Goal: Task Accomplishment & Management: Use online tool/utility

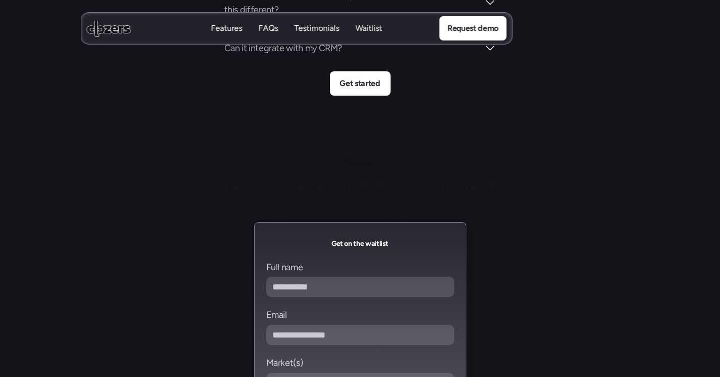
scroll to position [4367, 0]
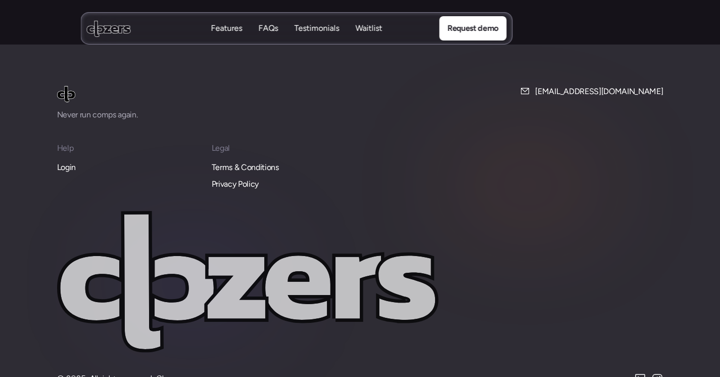
click at [73, 161] on p "Login" at bounding box center [66, 167] width 19 height 13
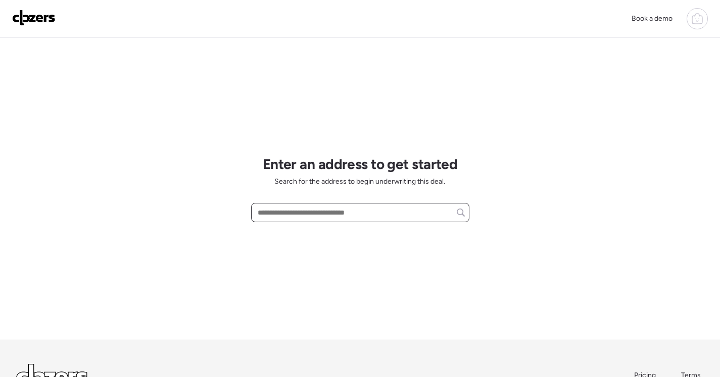
click at [335, 213] on input "text" at bounding box center [360, 212] width 209 height 14
paste input "**********"
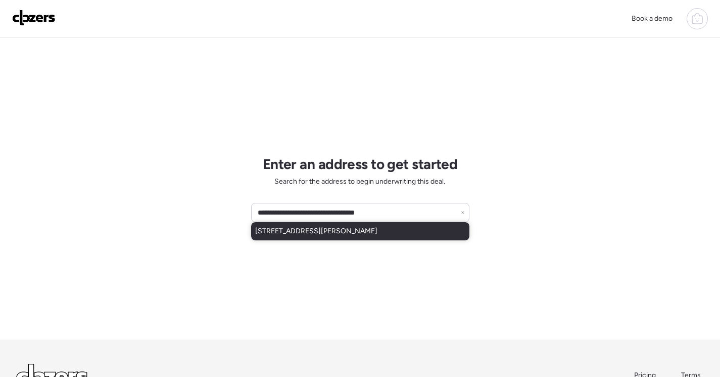
click at [356, 233] on span "[STREET_ADDRESS][PERSON_NAME]" at bounding box center [316, 231] width 122 height 10
type input "**********"
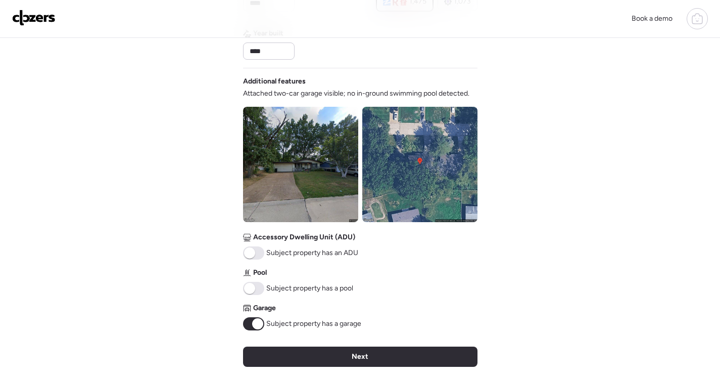
scroll to position [354, 0]
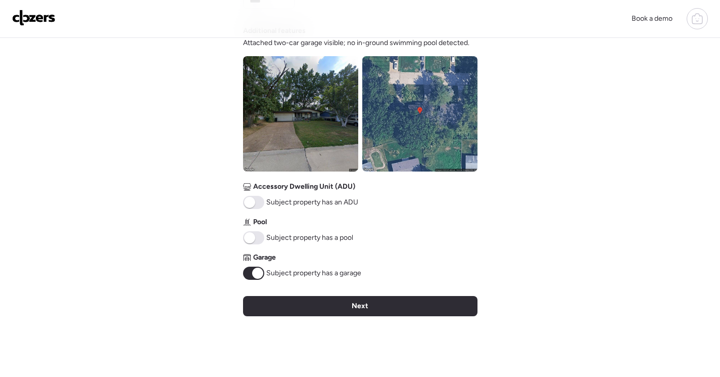
click at [418, 309] on div "Next" at bounding box center [360, 306] width 235 height 20
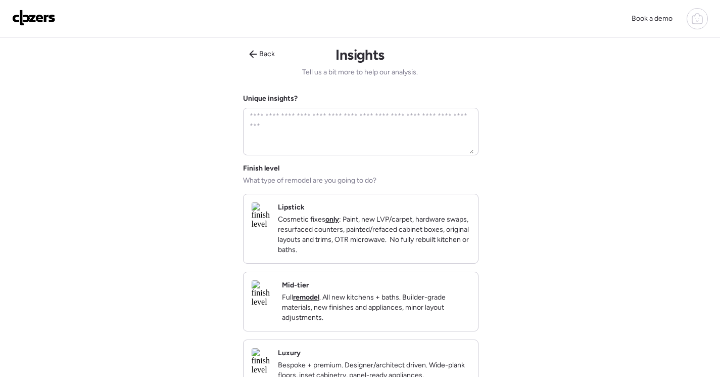
scroll to position [0, 0]
click at [396, 322] on p "Full remodel . All new kitchens + baths. Builder-grade materials, new finishes …" at bounding box center [376, 307] width 188 height 30
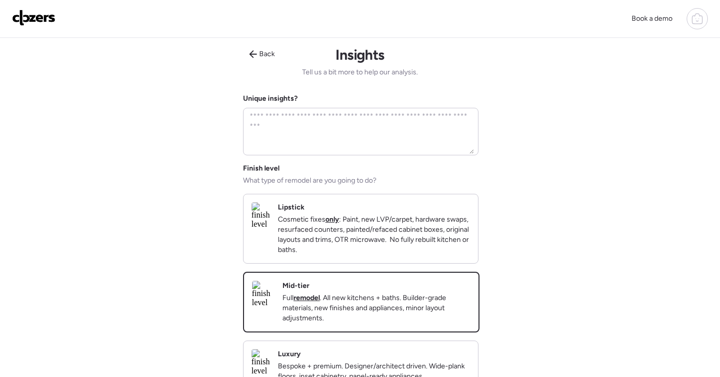
scroll to position [272, 0]
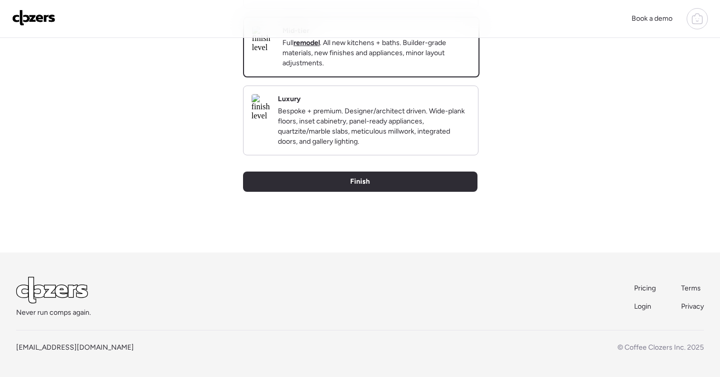
click at [337, 193] on div "Back Insights Tell us a bit more to help our analysis. Unique insights? Finish …" at bounding box center [360, 17] width 235 height 469
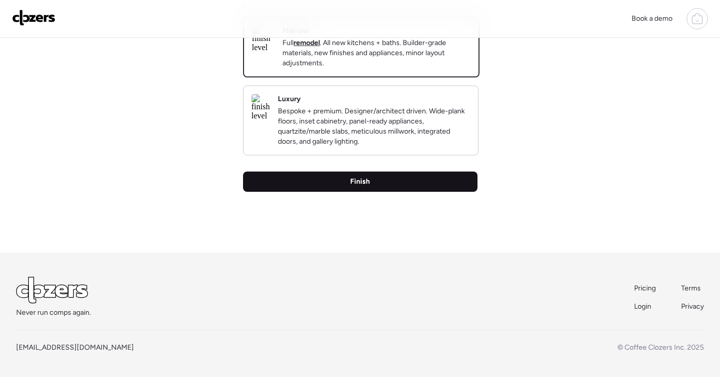
click at [365, 183] on span "Finish" at bounding box center [360, 181] width 20 height 10
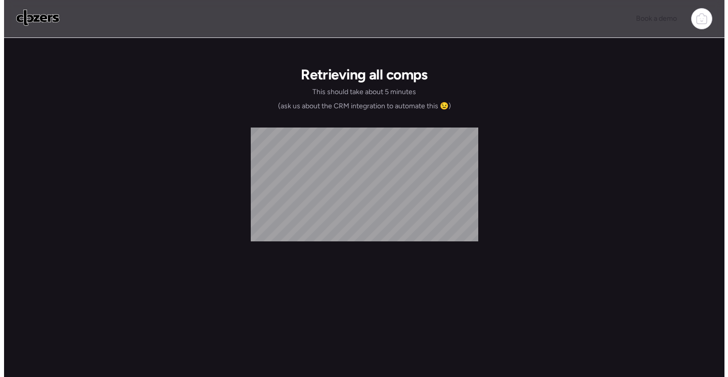
scroll to position [0, 0]
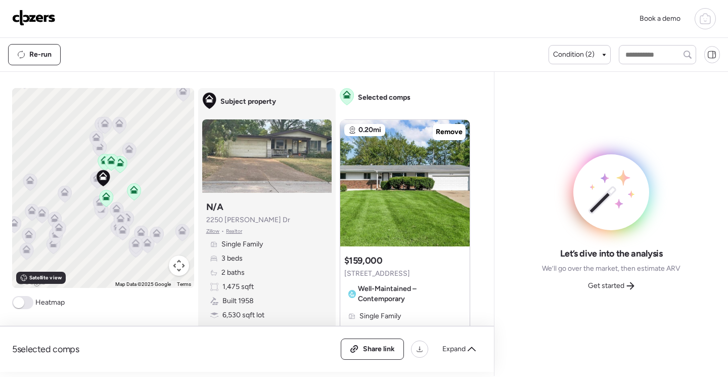
click at [601, 284] on span "Get started" at bounding box center [606, 286] width 36 height 10
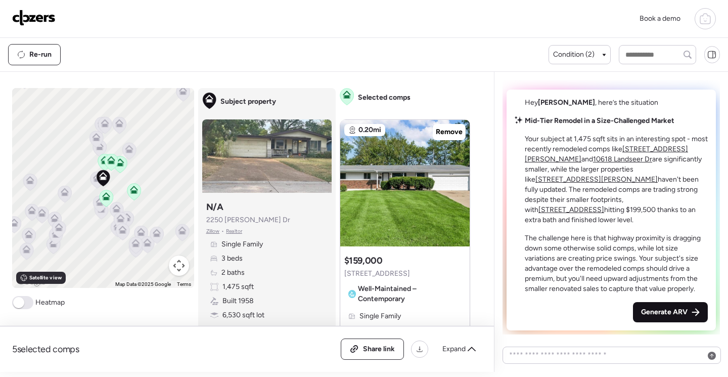
click at [656, 316] on span "Generate ARV" at bounding box center [664, 312] width 47 height 10
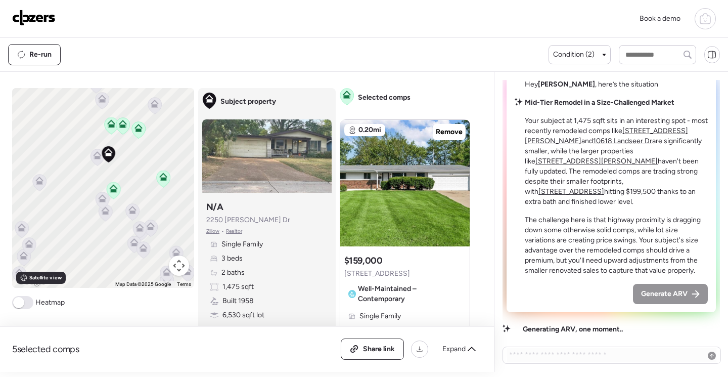
drag, startPoint x: 145, startPoint y: 145, endPoint x: 186, endPoint y: 142, distance: 40.6
click at [186, 142] on div "To activate drag with keyboard, press Alt + Enter. Once in keyboard drag state,…" at bounding box center [103, 188] width 182 height 200
drag, startPoint x: 180, startPoint y: 141, endPoint x: 173, endPoint y: 140, distance: 7.2
click at [173, 140] on div "To activate drag with keyboard, press Alt + Enter. Once in keyboard drag state,…" at bounding box center [103, 188] width 182 height 200
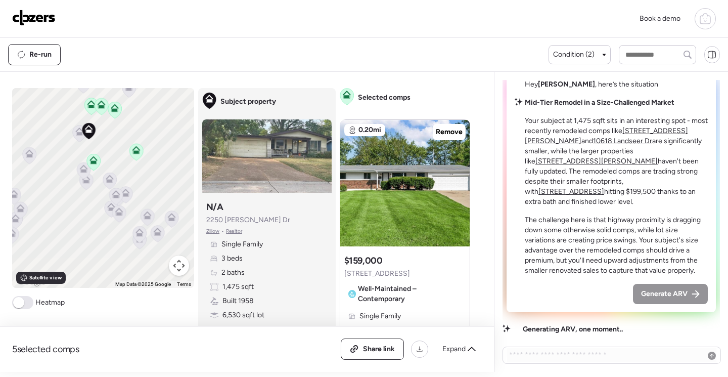
drag, startPoint x: 170, startPoint y: 140, endPoint x: 143, endPoint y: 120, distance: 33.8
click at [143, 120] on div "To activate drag with keyboard, press Alt + Enter. Once in keyboard drag state,…" at bounding box center [103, 188] width 182 height 200
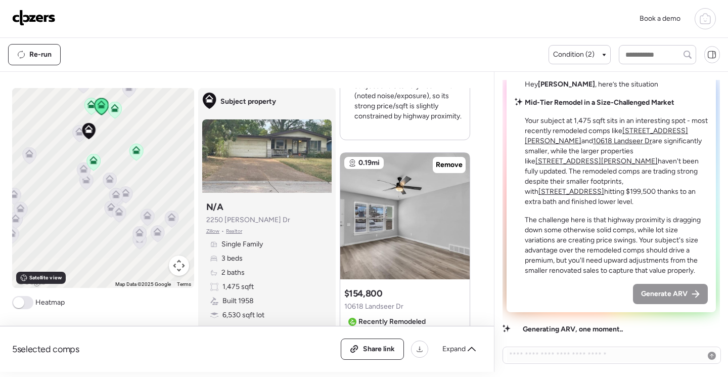
scroll to position [1365, 0]
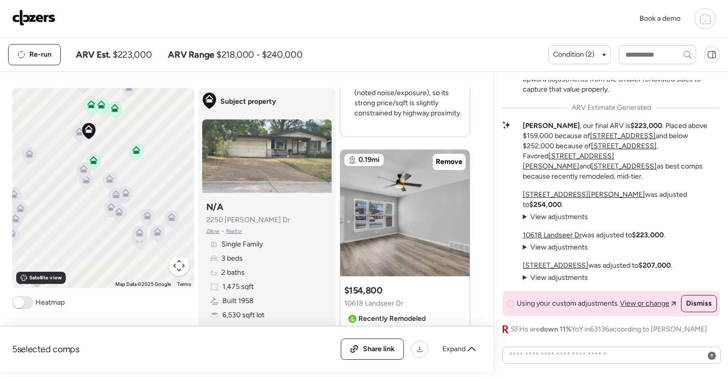
click at [106, 179] on icon at bounding box center [110, 178] width 8 height 8
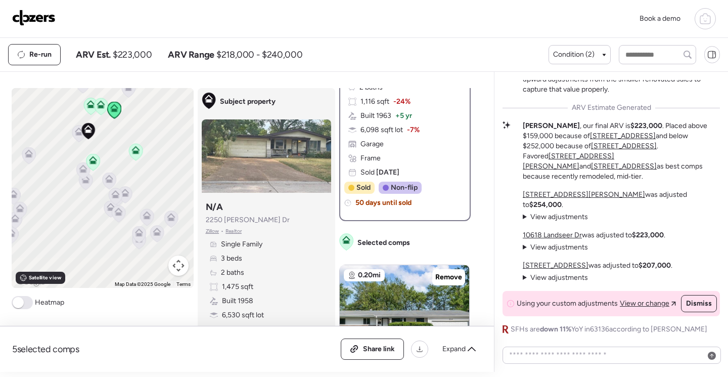
scroll to position [101, 0]
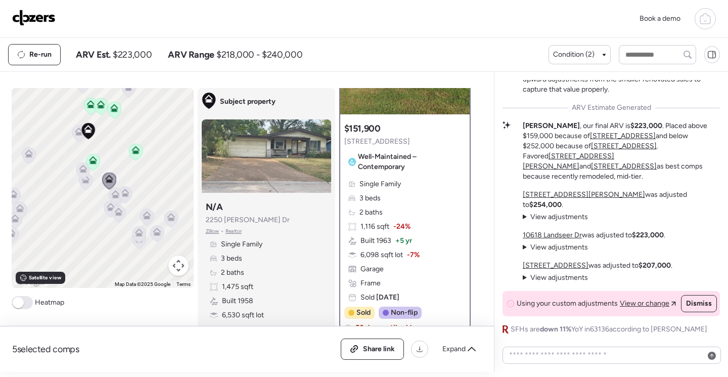
click at [79, 172] on icon at bounding box center [82, 170] width 7 height 3
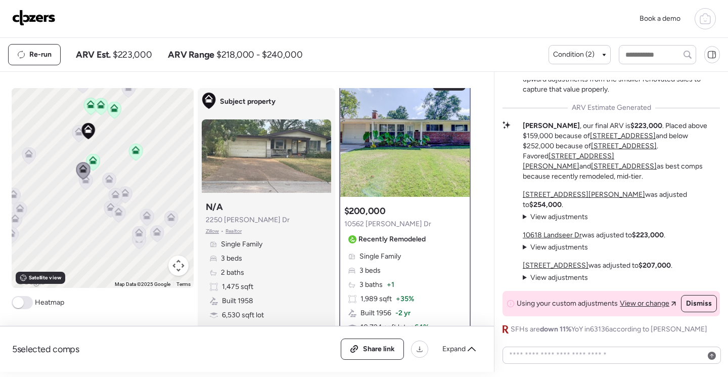
scroll to position [0, 0]
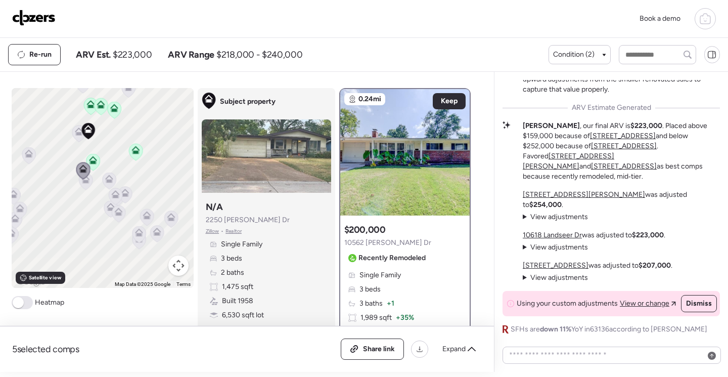
click at [82, 182] on icon at bounding box center [85, 180] width 7 height 3
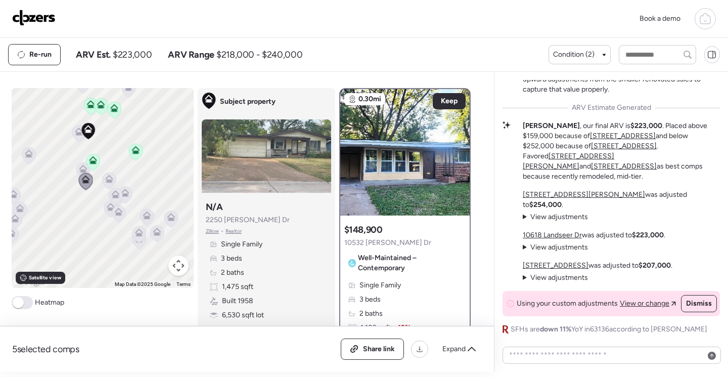
click at [107, 182] on icon at bounding box center [109, 180] width 7 height 3
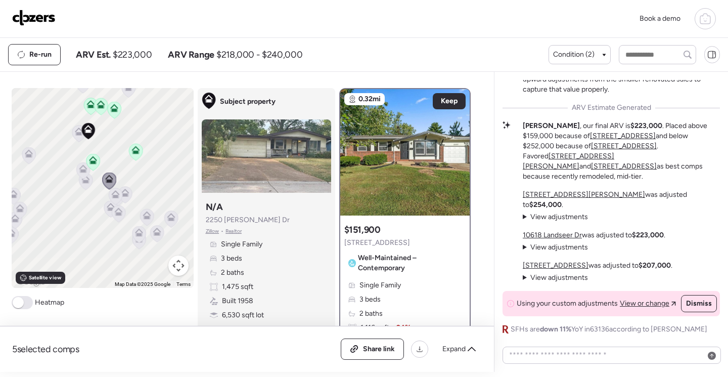
click at [113, 196] on icon at bounding box center [115, 196] width 7 height 3
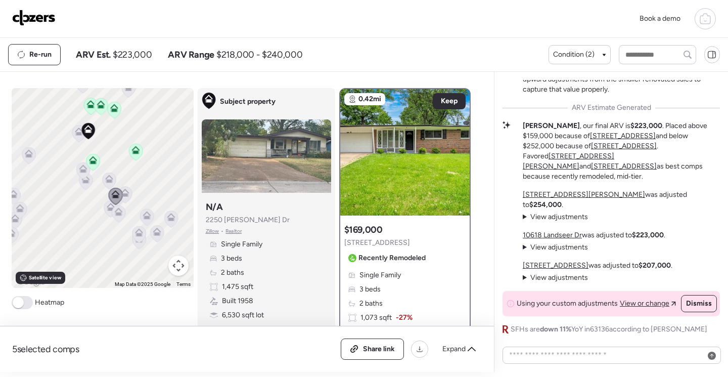
click at [122, 195] on icon at bounding box center [124, 194] width 7 height 3
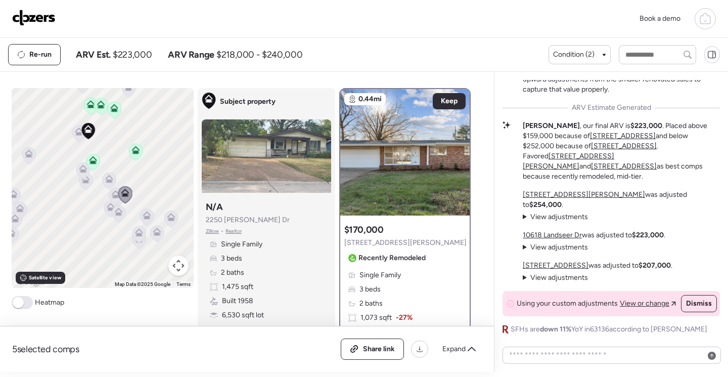
click at [107, 206] on icon at bounding box center [111, 207] width 8 height 8
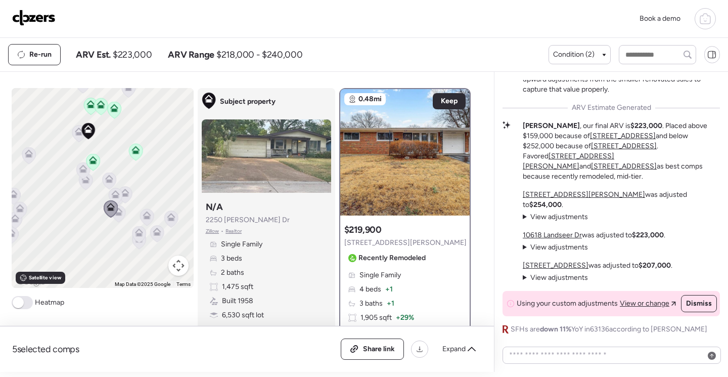
click at [117, 213] on icon at bounding box center [118, 213] width 7 height 3
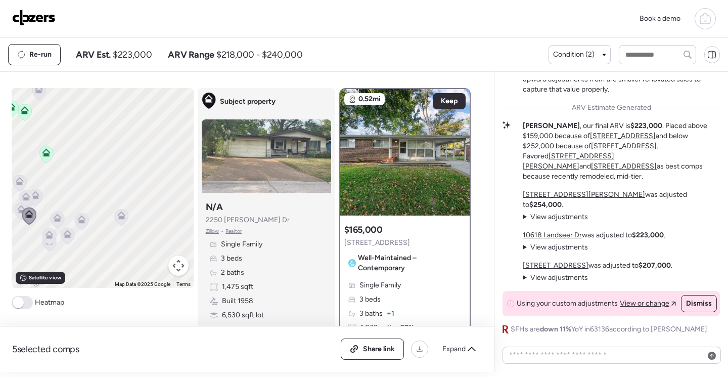
drag, startPoint x: 80, startPoint y: 173, endPoint x: 151, endPoint y: 171, distance: 70.8
click at [151, 171] on div "To activate drag with keyboard, press Alt + Enter. Once in keyboard drag state,…" at bounding box center [103, 188] width 182 height 200
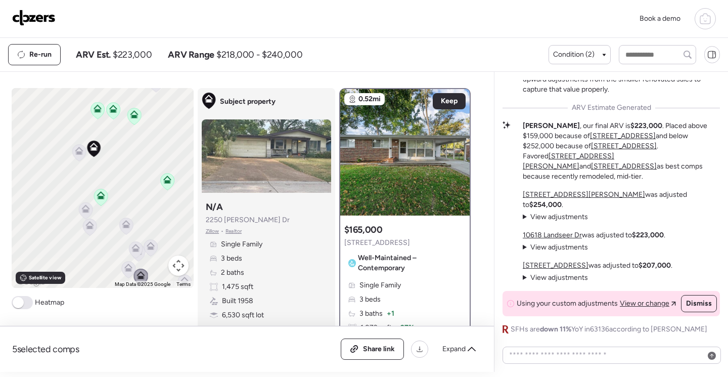
drag, startPoint x: 115, startPoint y: 178, endPoint x: 144, endPoint y: 204, distance: 38.7
click at [145, 205] on div "To activate drag with keyboard, press Alt + Enter. Once in keyboard drag state,…" at bounding box center [103, 188] width 182 height 200
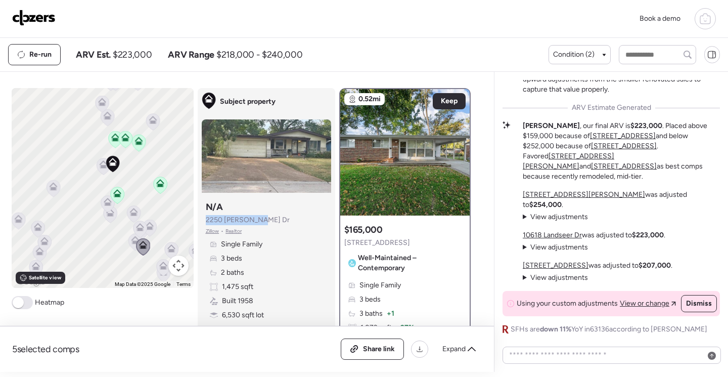
drag, startPoint x: 198, startPoint y: 219, endPoint x: 263, endPoint y: 218, distance: 65.2
click at [263, 218] on div "Subject property N/A [STREET_ADDRESS][PERSON_NAME][PERSON_NAME] • Realtor Singl…" at bounding box center [266, 275] width 129 height 156
drag, startPoint x: 263, startPoint y: 218, endPoint x: 246, endPoint y: 221, distance: 17.4
copy span "2250 [PERSON_NAME] Dr"
click at [421, 167] on img at bounding box center [404, 152] width 129 height 126
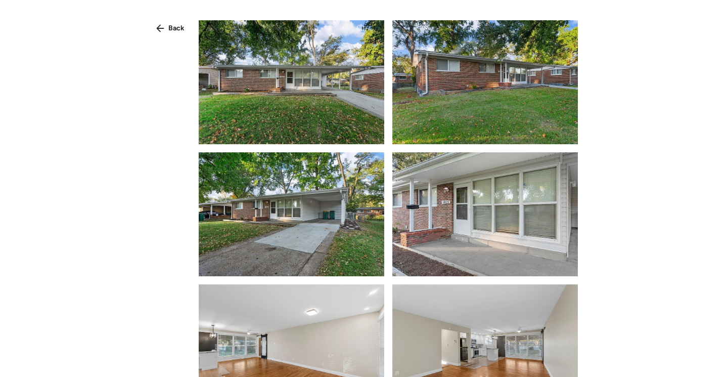
click at [296, 109] on img at bounding box center [292, 82] width 186 height 124
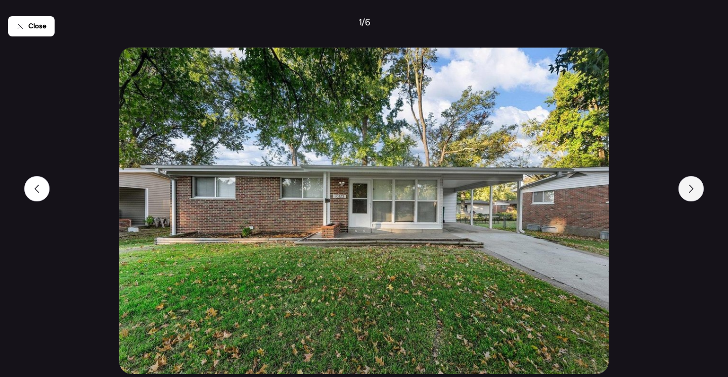
click at [692, 189] on icon at bounding box center [691, 189] width 8 height 8
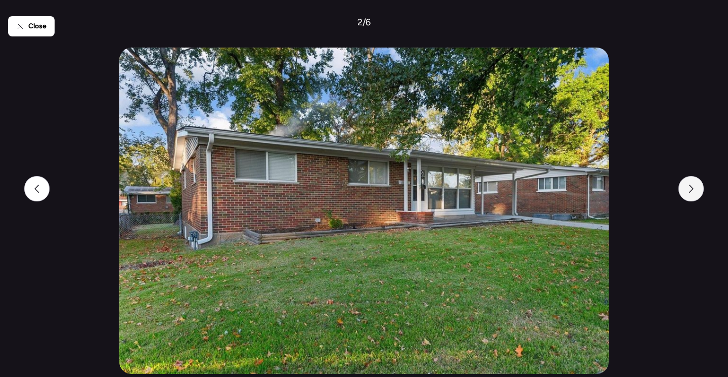
click at [691, 188] on icon at bounding box center [691, 189] width 8 height 8
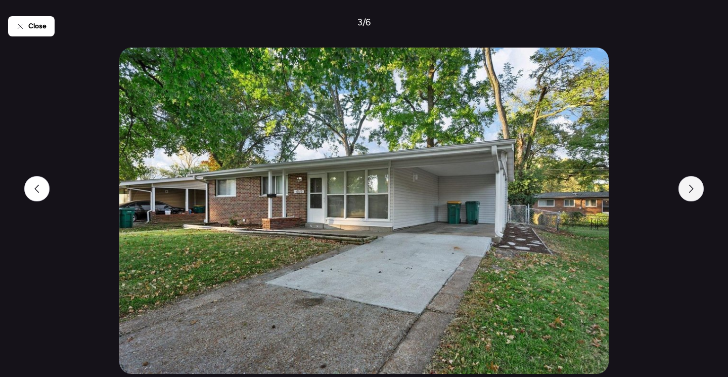
click at [691, 188] on icon at bounding box center [691, 189] width 8 height 8
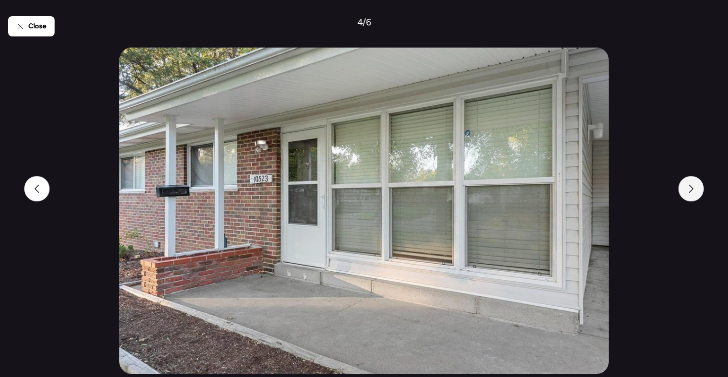
click at [691, 188] on icon at bounding box center [691, 189] width 8 height 8
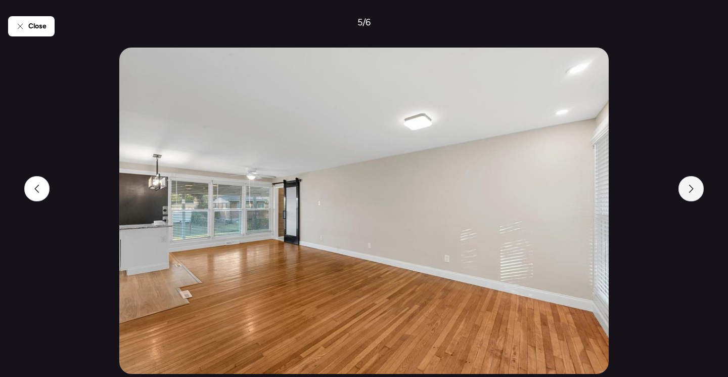
click at [691, 188] on icon at bounding box center [691, 189] width 8 height 8
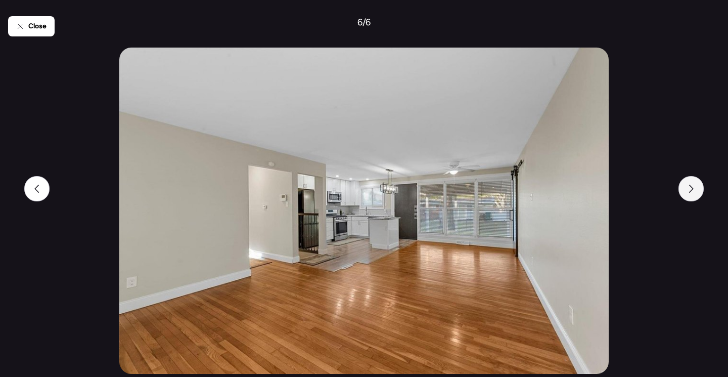
click at [691, 188] on icon at bounding box center [691, 189] width 8 height 8
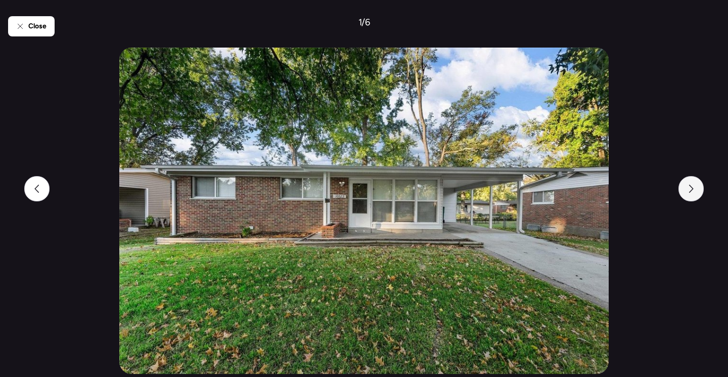
click at [691, 188] on icon at bounding box center [691, 189] width 8 height 8
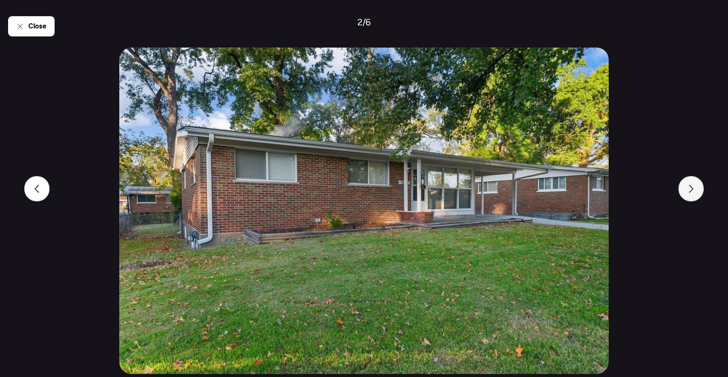
click at [691, 188] on icon at bounding box center [691, 189] width 8 height 8
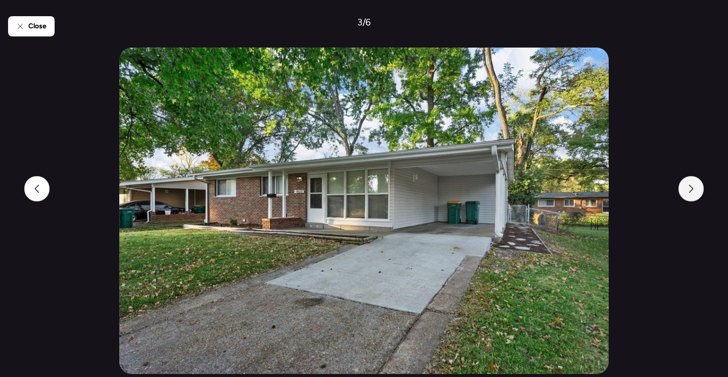
click at [691, 188] on icon at bounding box center [691, 189] width 8 height 8
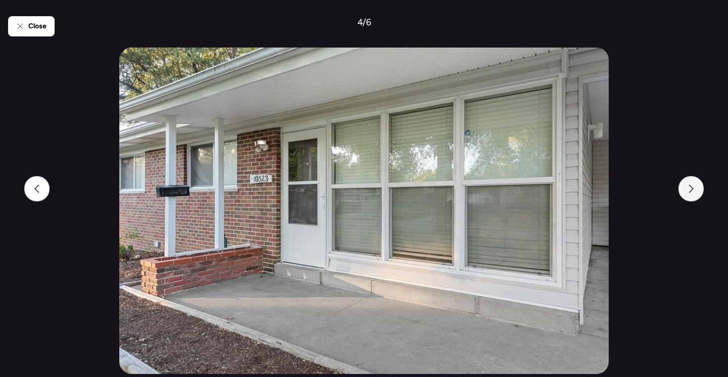
click at [691, 188] on icon at bounding box center [691, 189] width 8 height 8
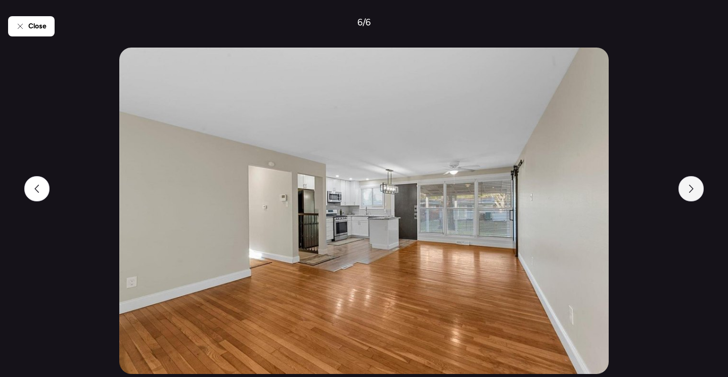
click at [691, 188] on icon at bounding box center [691, 189] width 8 height 8
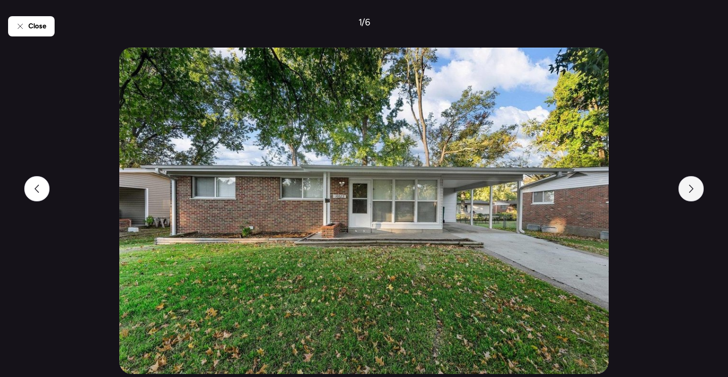
click at [691, 188] on icon at bounding box center [691, 189] width 8 height 8
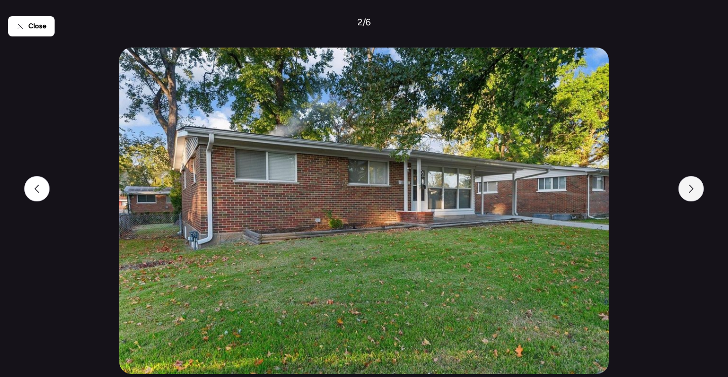
click at [691, 188] on icon at bounding box center [691, 189] width 8 height 8
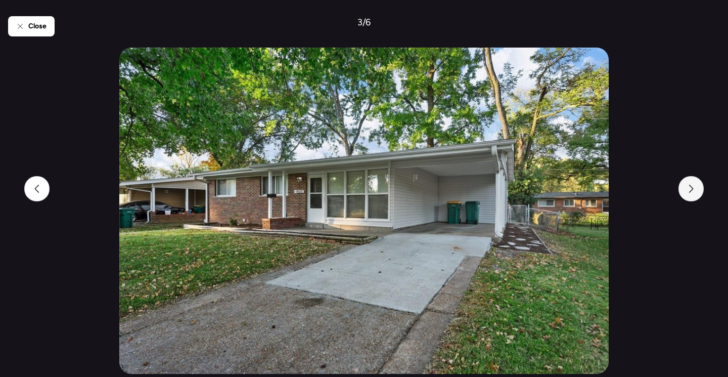
click at [691, 188] on icon at bounding box center [691, 189] width 8 height 8
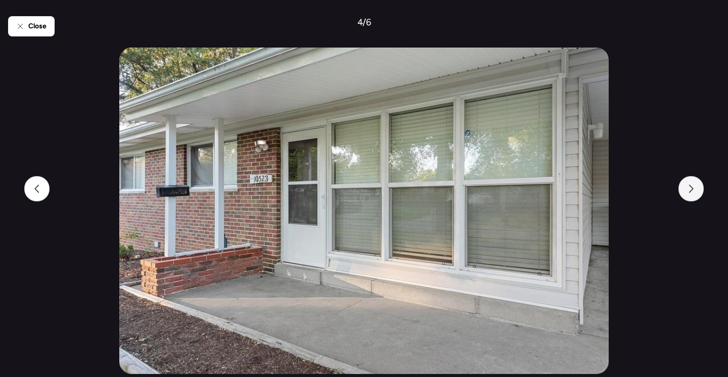
click at [691, 188] on icon at bounding box center [691, 189] width 8 height 8
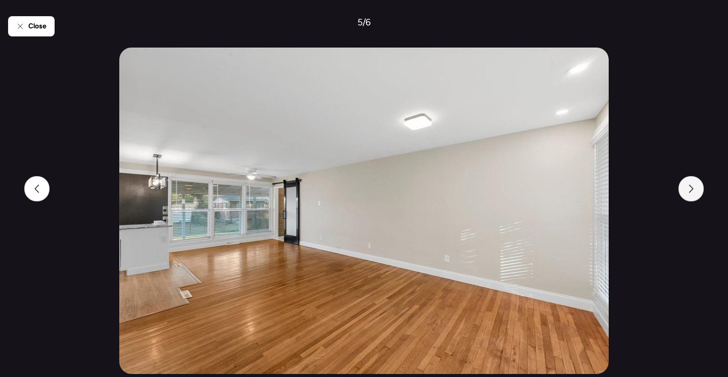
click at [691, 188] on icon at bounding box center [691, 189] width 8 height 8
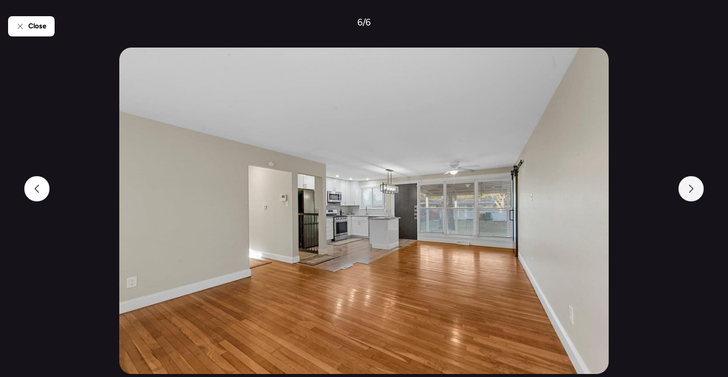
click at [691, 188] on icon at bounding box center [691, 189] width 8 height 8
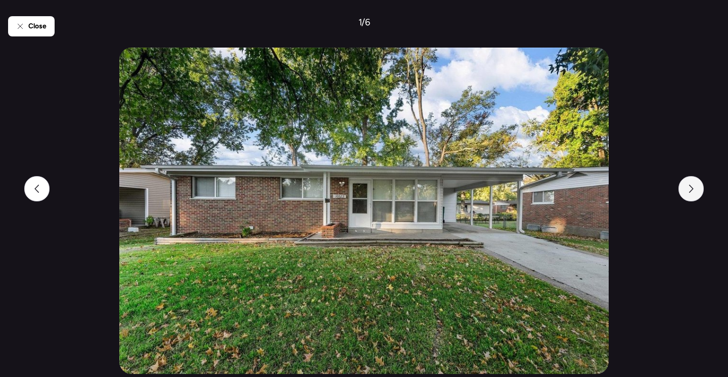
click at [691, 188] on icon at bounding box center [691, 189] width 8 height 8
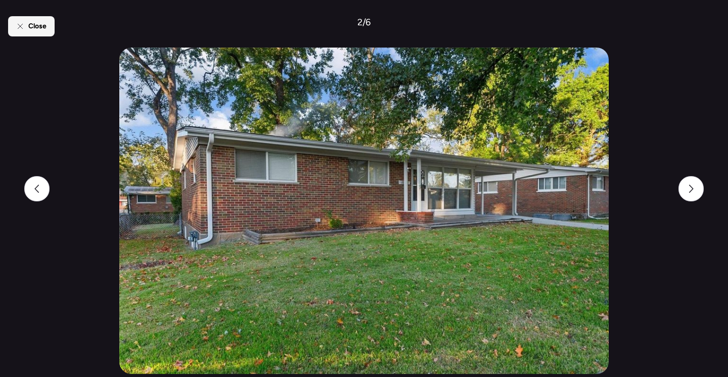
click at [30, 23] on span "Close" at bounding box center [37, 26] width 18 height 10
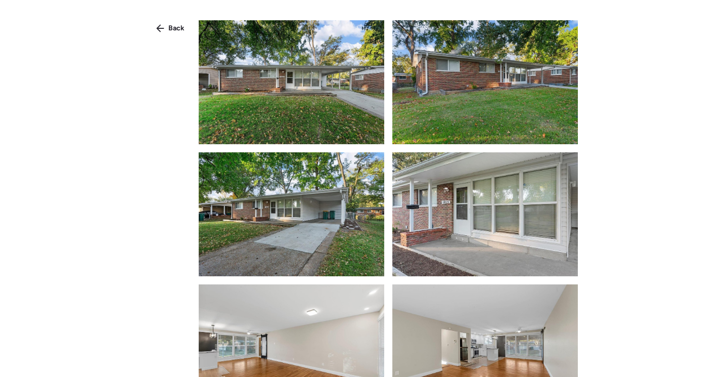
click at [171, 29] on span "Back" at bounding box center [176, 28] width 16 height 10
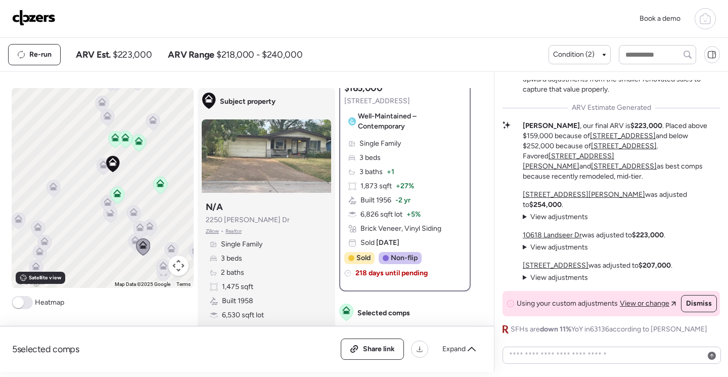
scroll to position [152, 0]
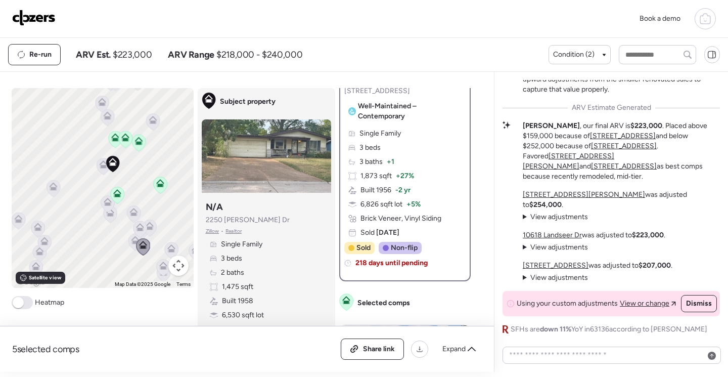
click at [130, 211] on icon at bounding box center [133, 212] width 8 height 8
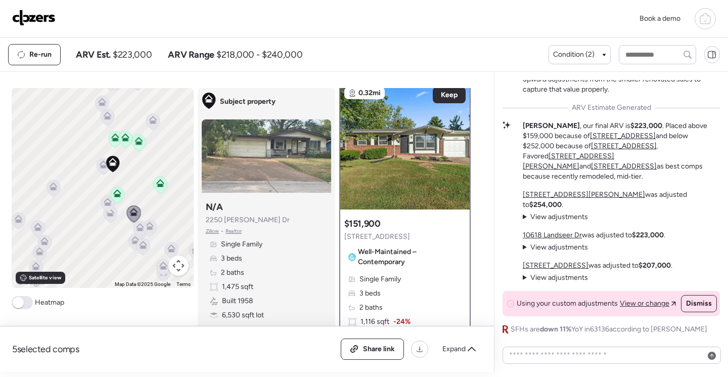
scroll to position [0, 0]
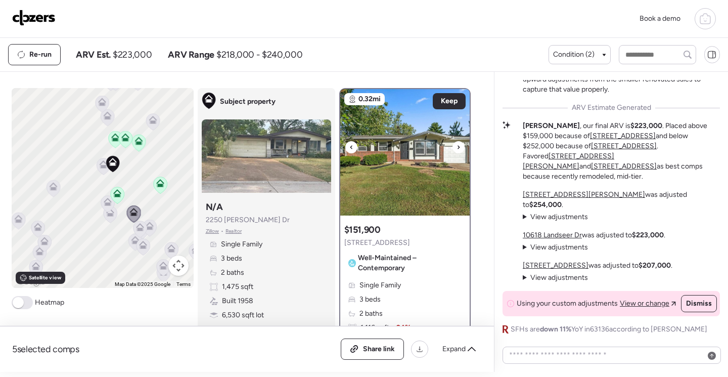
click at [458, 151] on div at bounding box center [458, 147] width 12 height 12
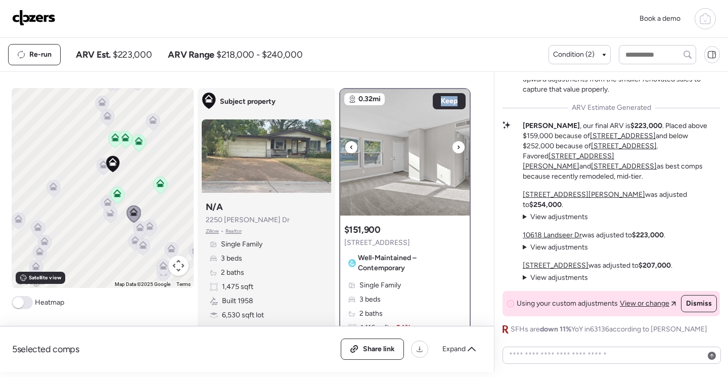
click at [458, 151] on div at bounding box center [458, 147] width 12 height 12
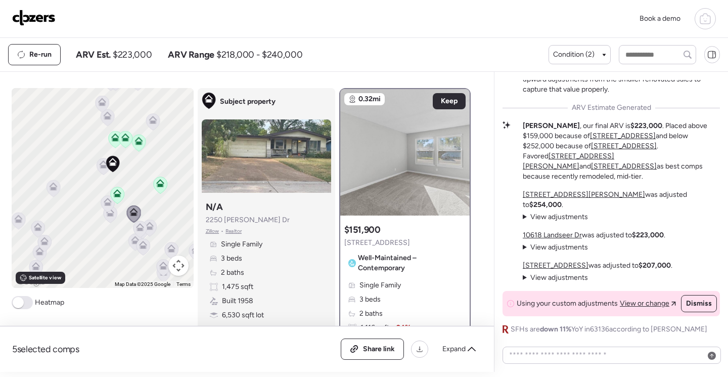
click at [457, 151] on div at bounding box center [458, 147] width 12 height 12
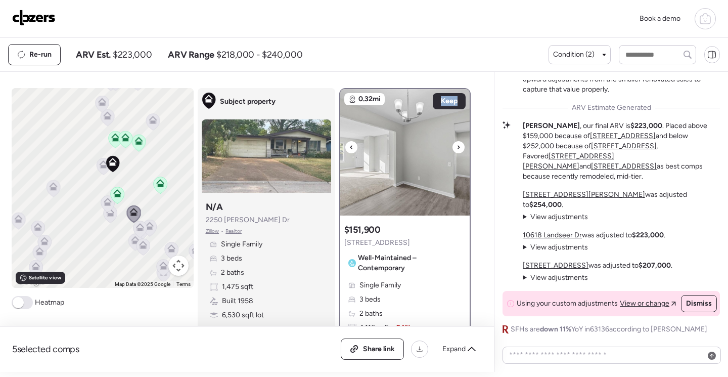
click at [457, 151] on div at bounding box center [458, 147] width 12 height 12
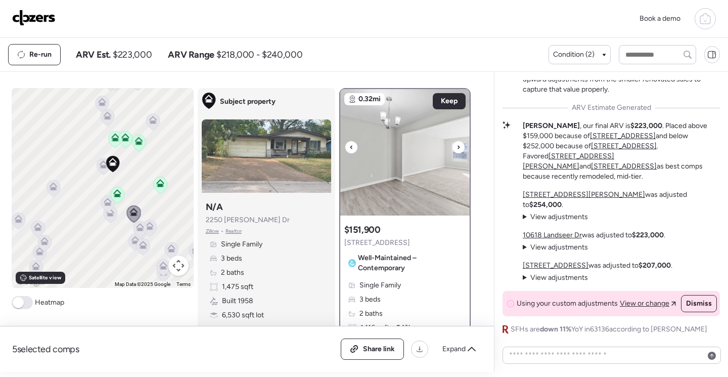
click at [456, 151] on div at bounding box center [458, 147] width 12 height 12
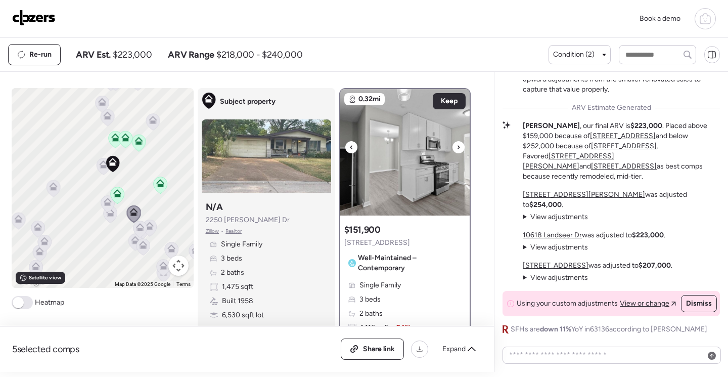
click at [457, 151] on icon at bounding box center [459, 147] width 4 height 12
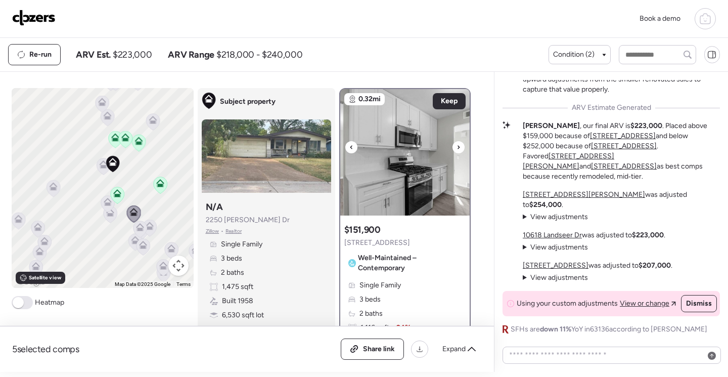
click at [457, 151] on icon at bounding box center [459, 147] width 4 height 12
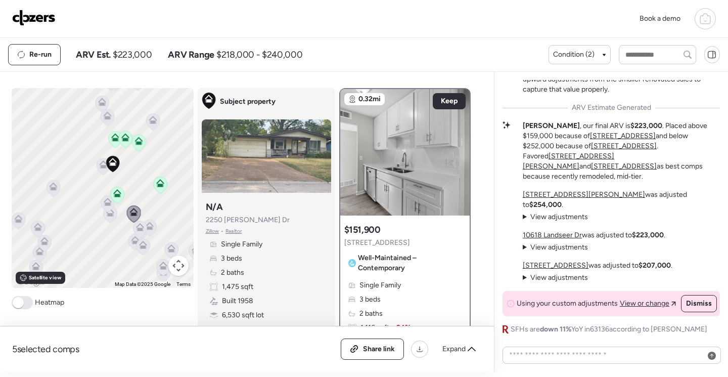
click at [101, 171] on icon at bounding box center [104, 166] width 14 height 17
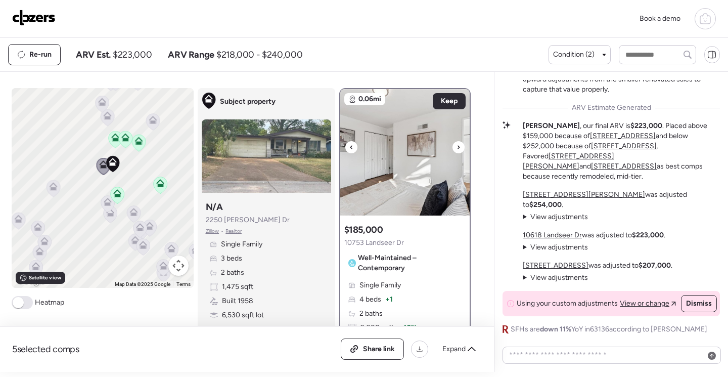
click at [392, 177] on img at bounding box center [404, 152] width 129 height 126
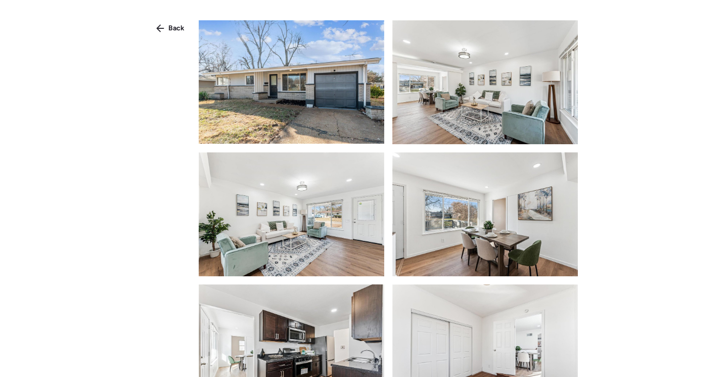
click at [308, 120] on img at bounding box center [292, 81] width 186 height 123
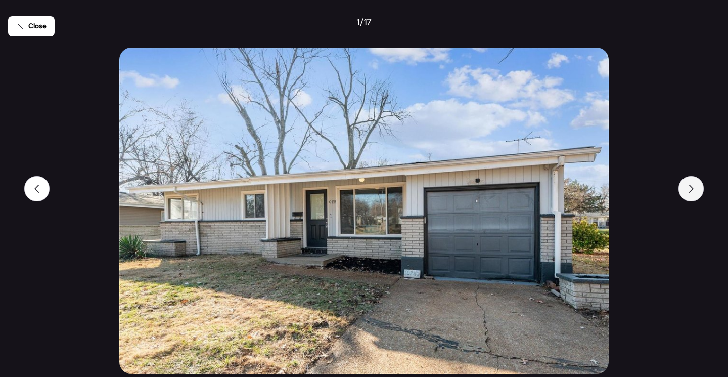
click at [693, 189] on icon at bounding box center [691, 189] width 8 height 8
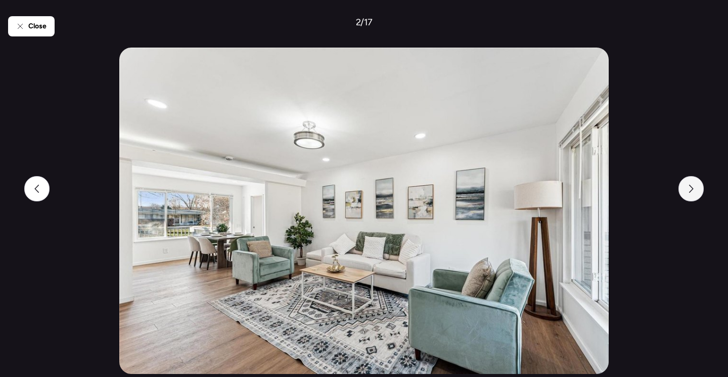
click at [693, 189] on icon at bounding box center [691, 189] width 8 height 8
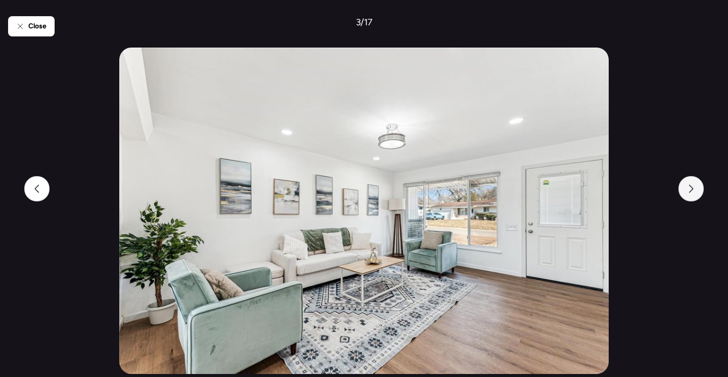
click at [693, 189] on icon at bounding box center [691, 189] width 8 height 8
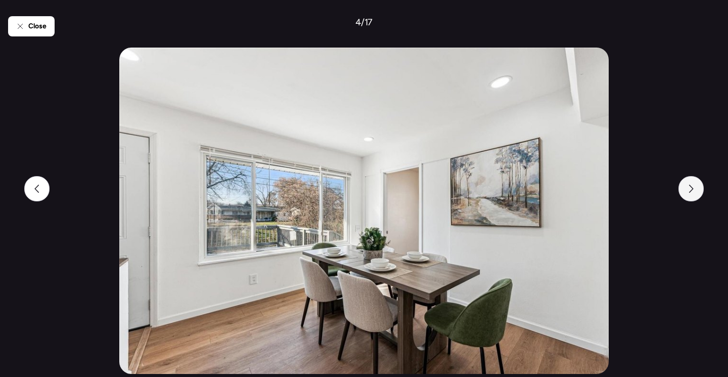
click at [693, 189] on icon at bounding box center [691, 189] width 8 height 8
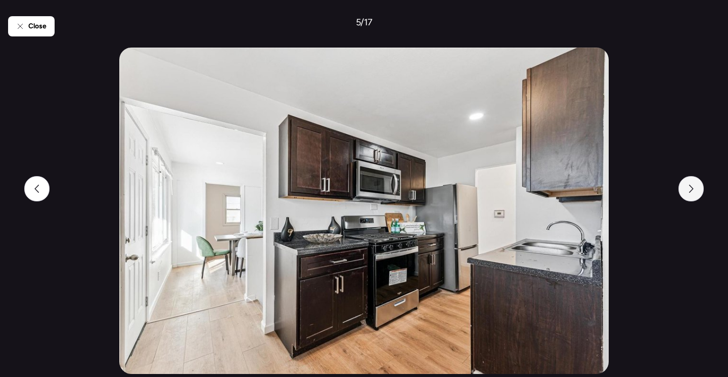
click at [693, 189] on icon at bounding box center [691, 189] width 8 height 8
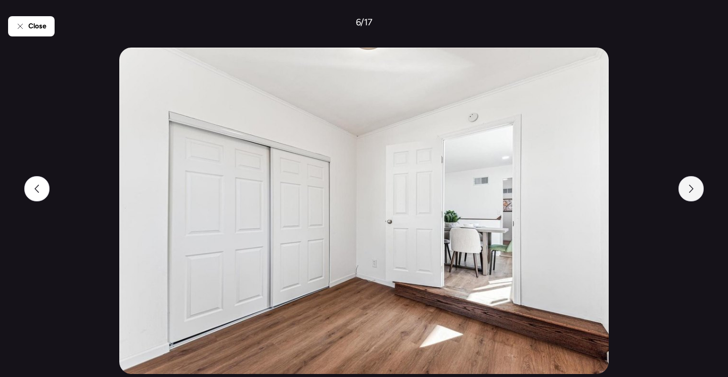
click at [693, 189] on icon at bounding box center [691, 189] width 8 height 8
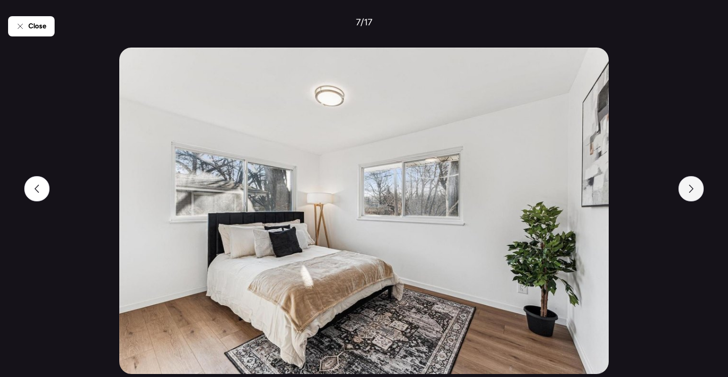
click at [693, 189] on icon at bounding box center [691, 189] width 8 height 8
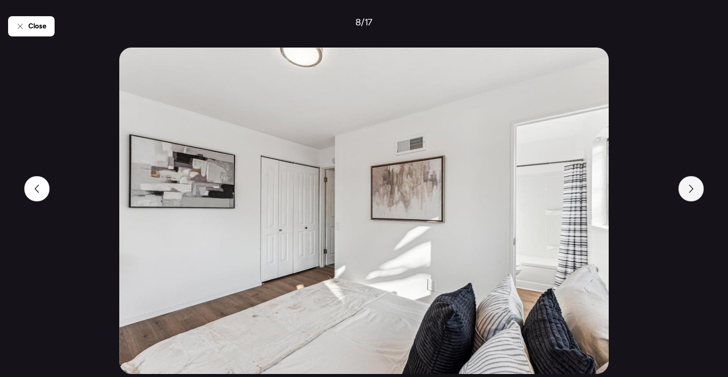
click at [693, 189] on icon at bounding box center [691, 189] width 8 height 8
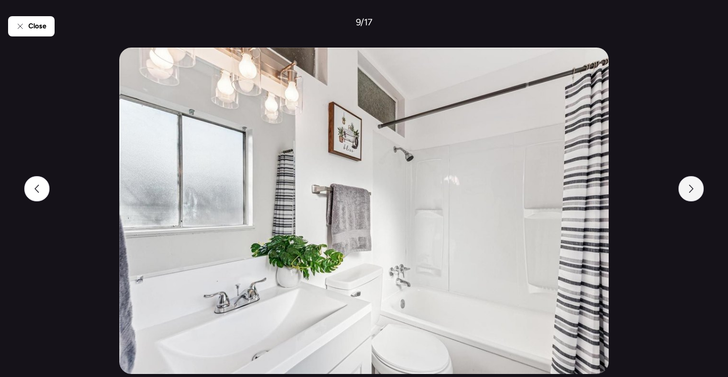
click at [693, 189] on icon at bounding box center [691, 189] width 8 height 8
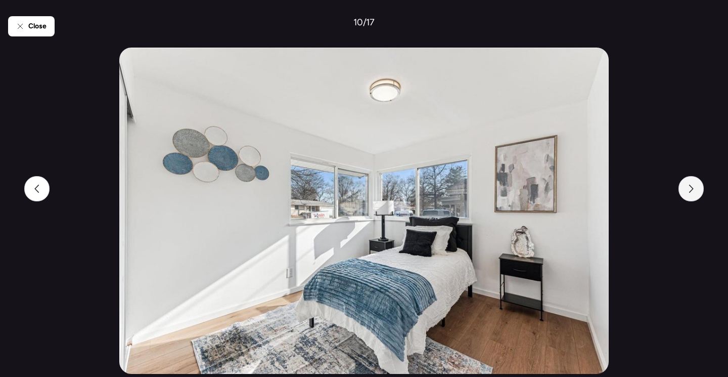
click at [693, 189] on icon at bounding box center [691, 189] width 8 height 8
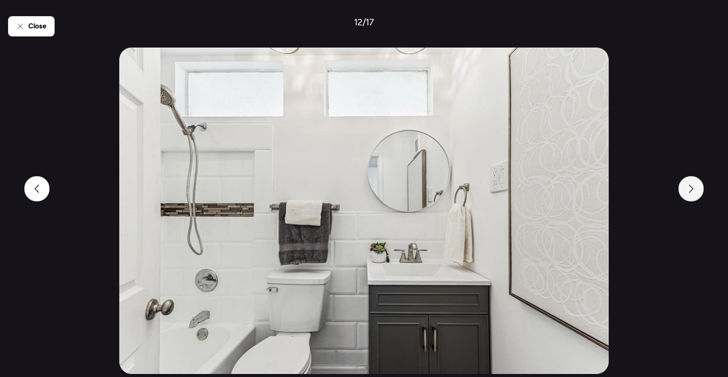
click at [693, 189] on icon at bounding box center [691, 189] width 8 height 8
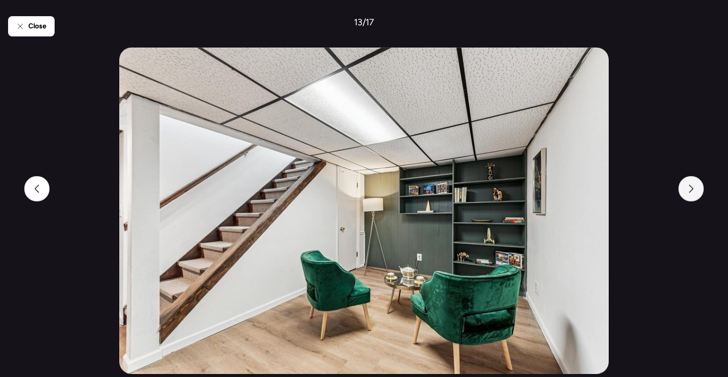
click at [693, 189] on icon at bounding box center [691, 189] width 8 height 8
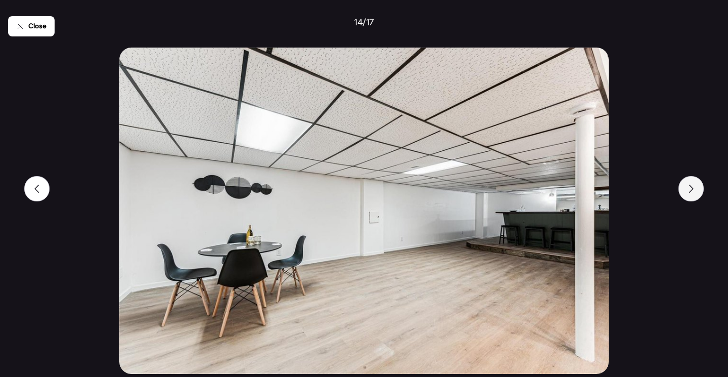
click at [693, 189] on icon at bounding box center [691, 189] width 8 height 8
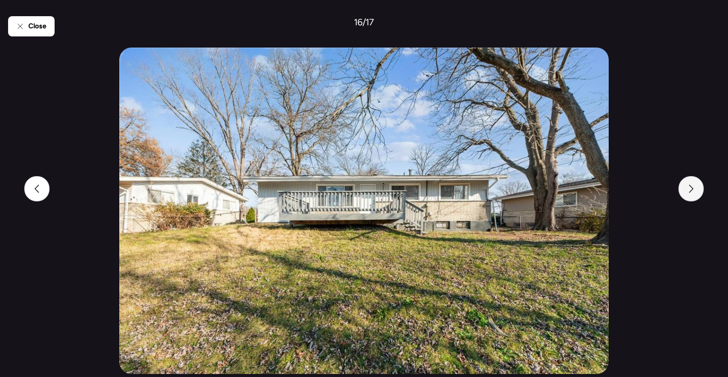
click at [693, 189] on icon at bounding box center [691, 189] width 8 height 8
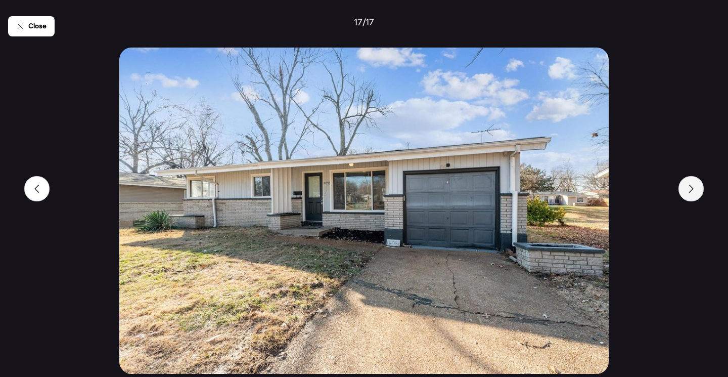
click at [691, 188] on icon at bounding box center [691, 189] width 8 height 8
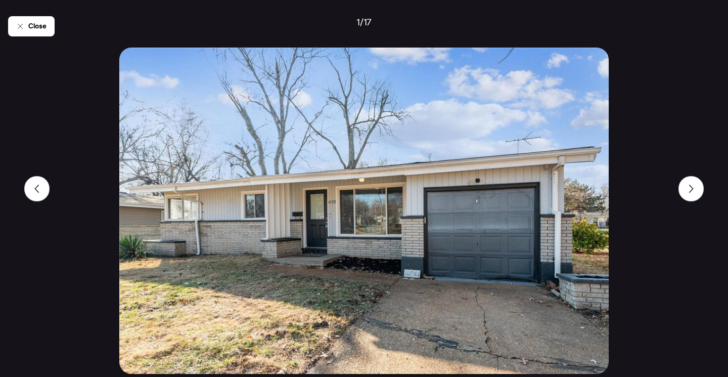
click at [5, 28] on div "Close 1 / 17" at bounding box center [364, 188] width 728 height 377
click at [21, 27] on icon at bounding box center [20, 26] width 5 height 5
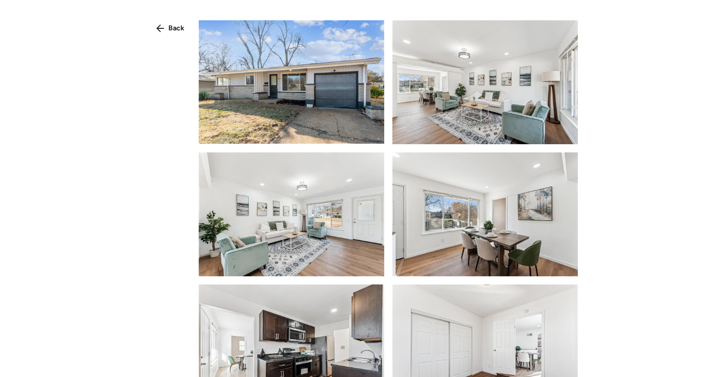
drag, startPoint x: 179, startPoint y: 30, endPoint x: 220, endPoint y: 52, distance: 46.8
click at [179, 30] on span "Back" at bounding box center [176, 28] width 16 height 10
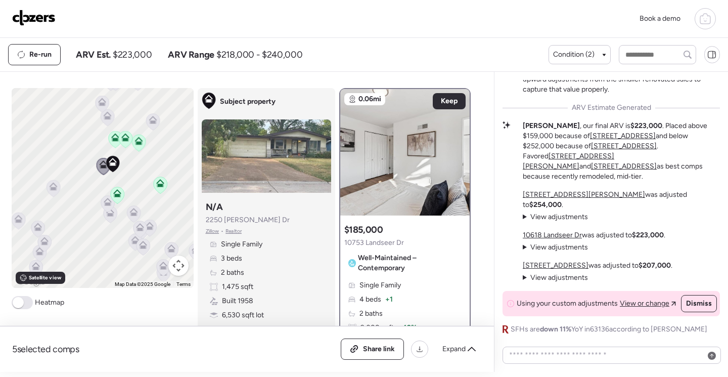
click at [114, 138] on icon at bounding box center [115, 137] width 8 height 8
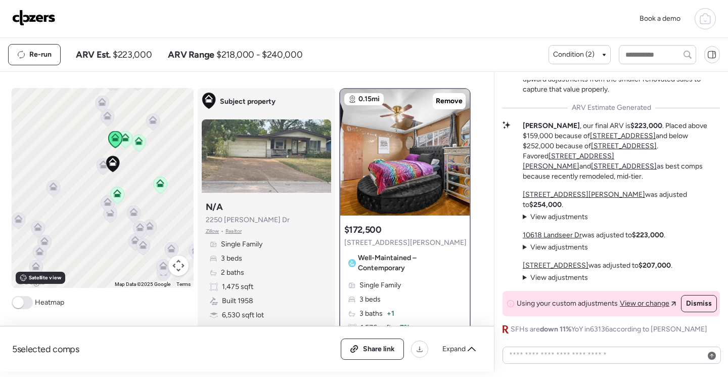
click at [111, 140] on icon at bounding box center [115, 137] width 8 height 8
click at [402, 158] on img at bounding box center [404, 152] width 129 height 126
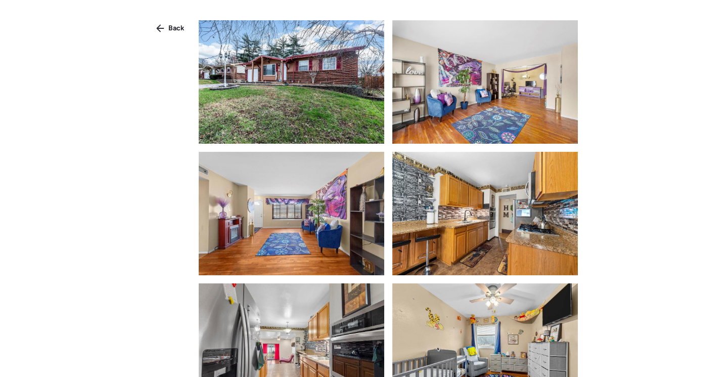
click at [322, 58] on img at bounding box center [292, 81] width 186 height 123
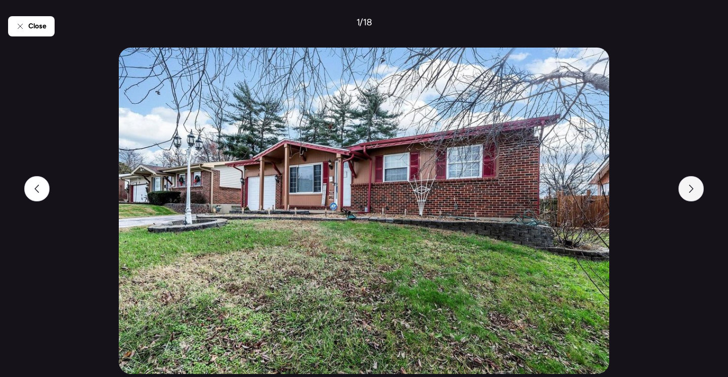
click at [693, 195] on div at bounding box center [690, 188] width 25 height 25
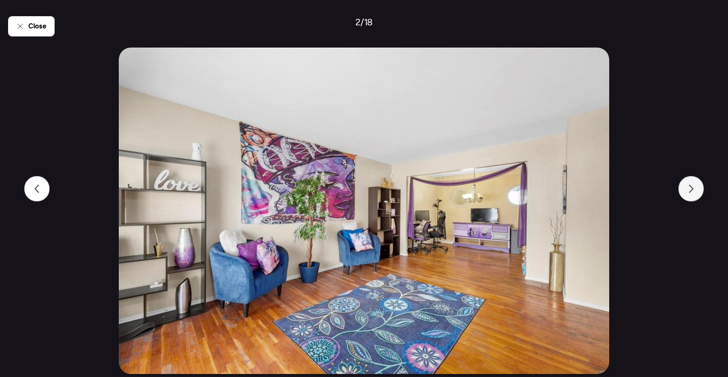
click at [693, 195] on div at bounding box center [690, 188] width 25 height 25
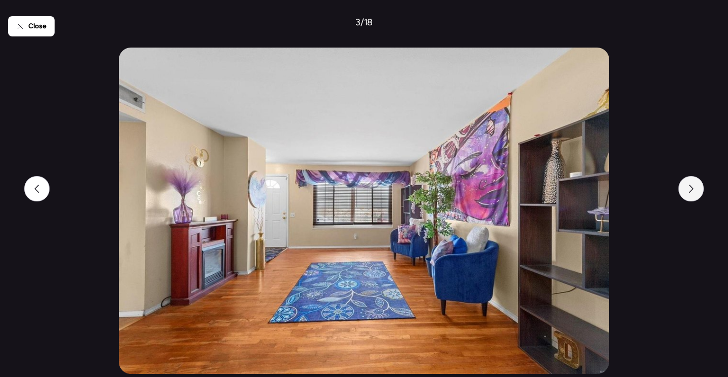
click at [693, 195] on div at bounding box center [690, 188] width 25 height 25
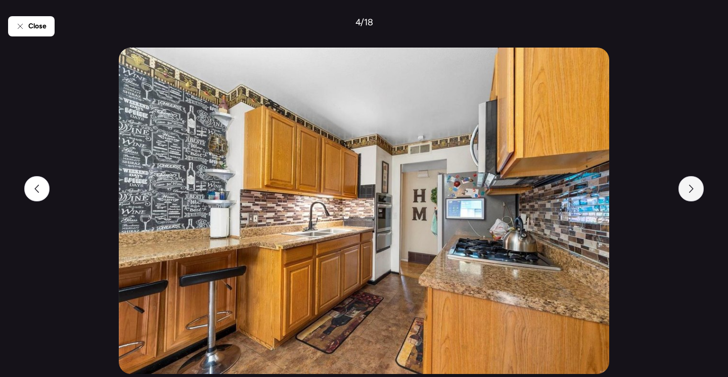
click at [693, 195] on div at bounding box center [690, 188] width 25 height 25
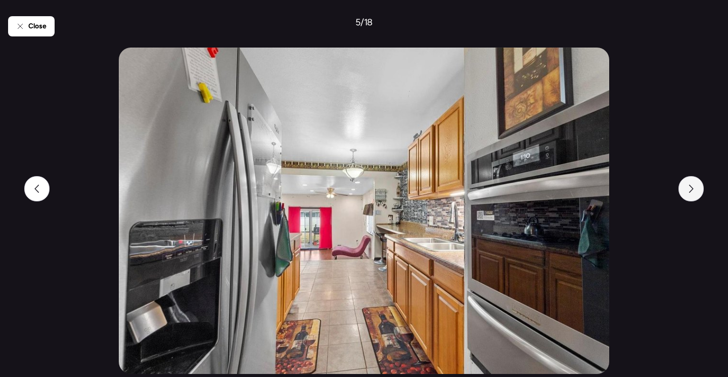
click at [693, 195] on div at bounding box center [690, 188] width 25 height 25
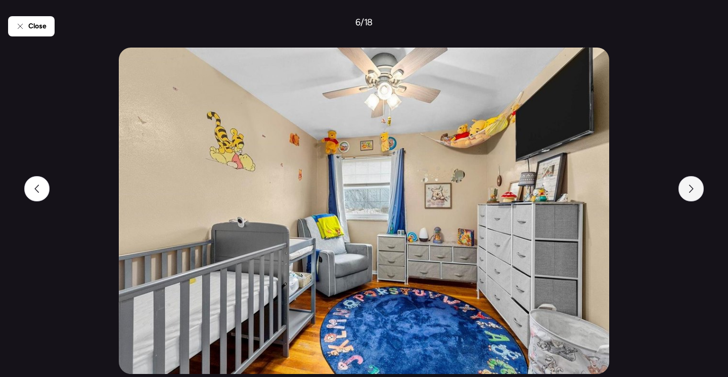
click at [693, 195] on div at bounding box center [690, 188] width 25 height 25
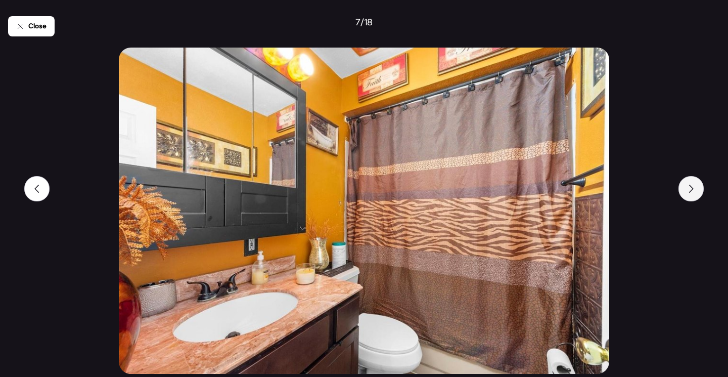
click at [693, 195] on div at bounding box center [690, 188] width 25 height 25
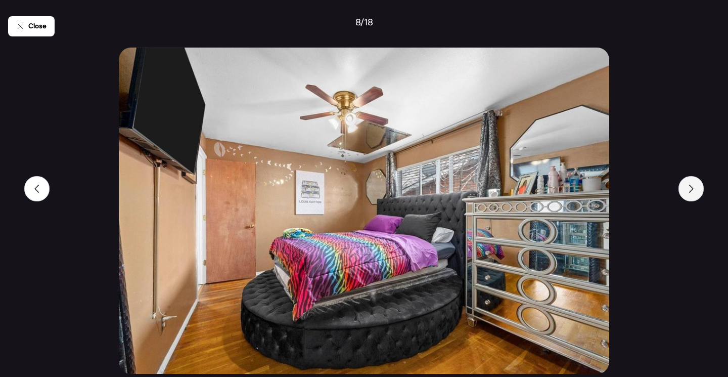
click at [693, 195] on div at bounding box center [690, 188] width 25 height 25
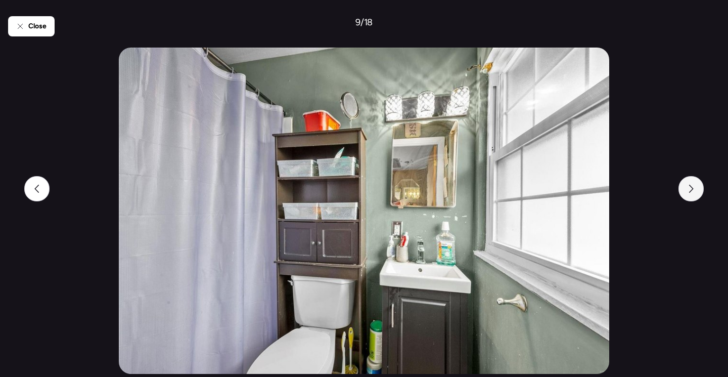
click at [693, 195] on div at bounding box center [690, 188] width 25 height 25
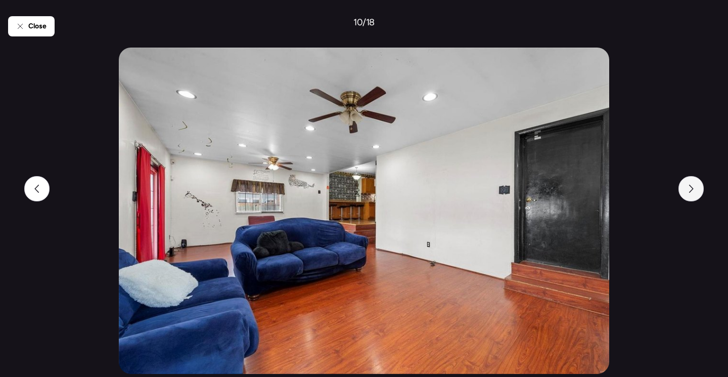
click at [693, 195] on div at bounding box center [690, 188] width 25 height 25
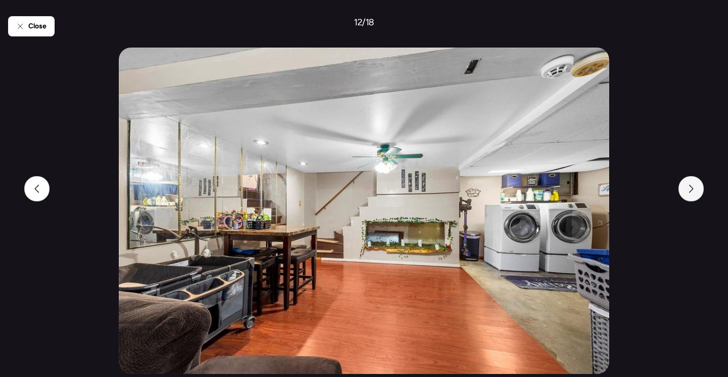
click at [693, 195] on div at bounding box center [690, 188] width 25 height 25
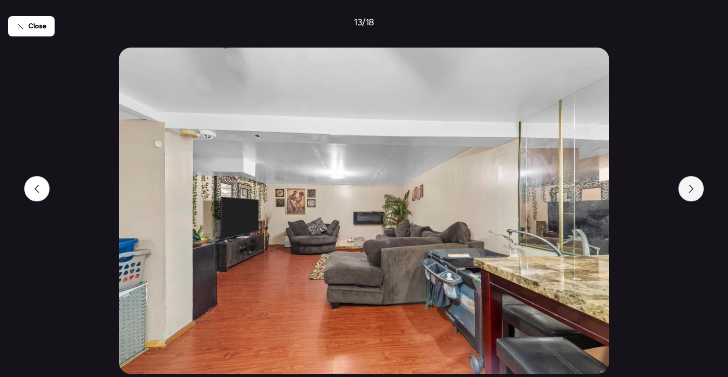
click at [693, 195] on div at bounding box center [690, 188] width 25 height 25
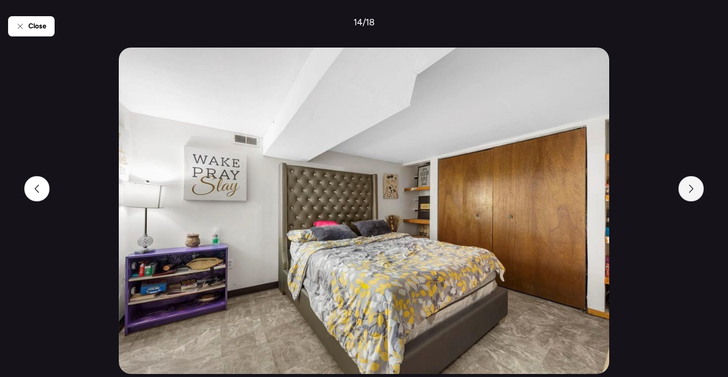
click at [693, 195] on div at bounding box center [690, 188] width 25 height 25
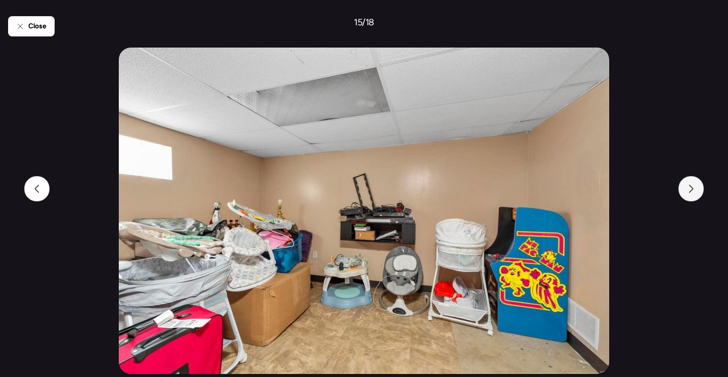
click at [693, 195] on div at bounding box center [690, 188] width 25 height 25
click at [692, 195] on div at bounding box center [690, 188] width 25 height 25
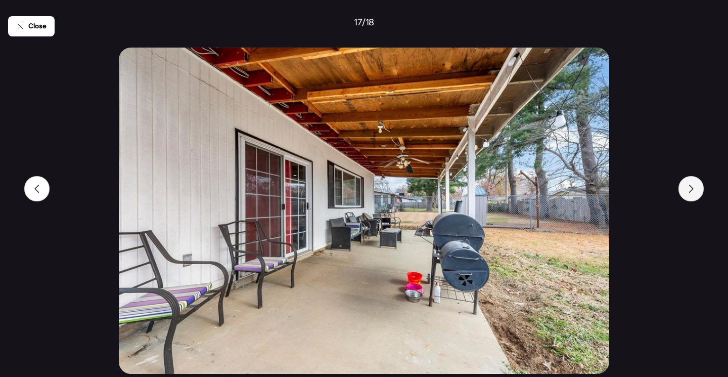
click at [692, 195] on div at bounding box center [690, 188] width 25 height 25
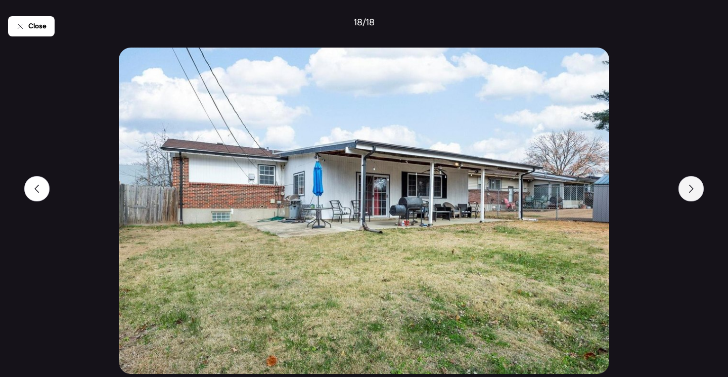
click at [692, 195] on div at bounding box center [690, 188] width 25 height 25
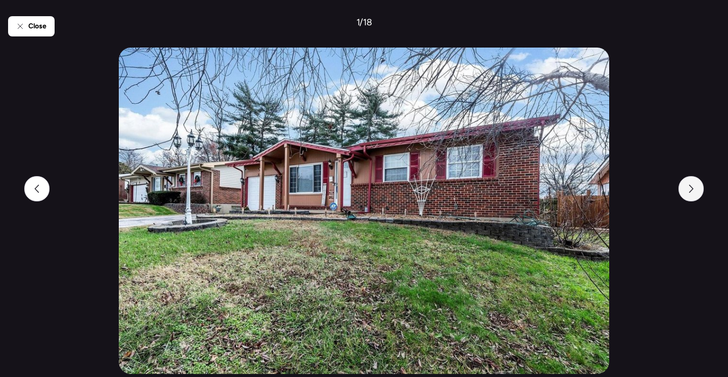
click at [692, 195] on div at bounding box center [690, 188] width 25 height 25
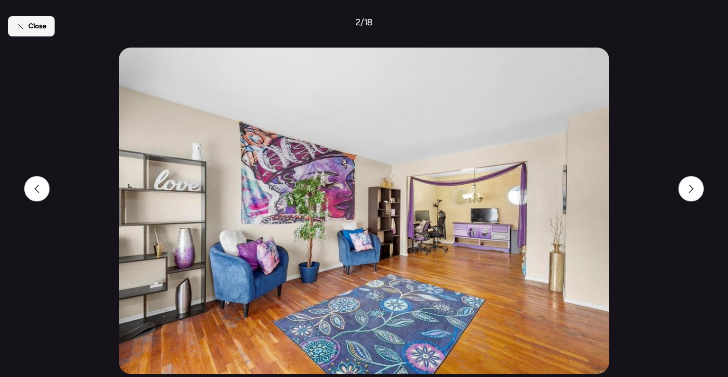
click at [24, 28] on div "Close" at bounding box center [31, 26] width 47 height 20
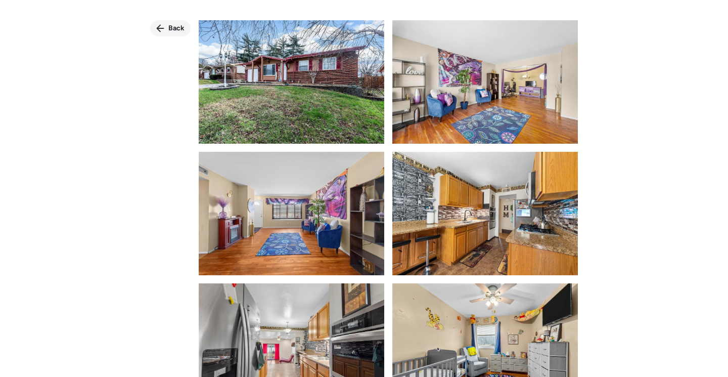
click at [165, 30] on div "Back" at bounding box center [170, 28] width 40 height 16
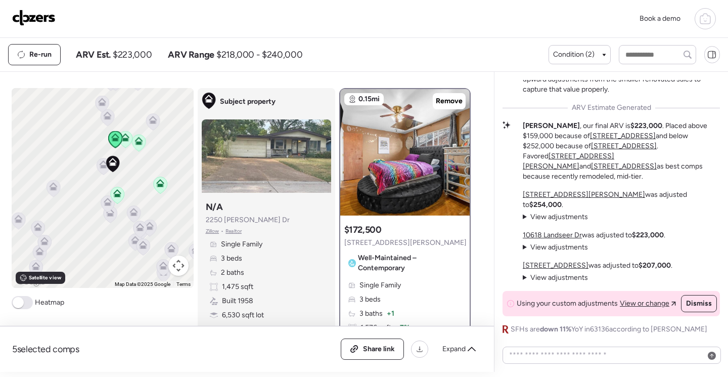
click at [158, 183] on icon at bounding box center [160, 181] width 8 height 5
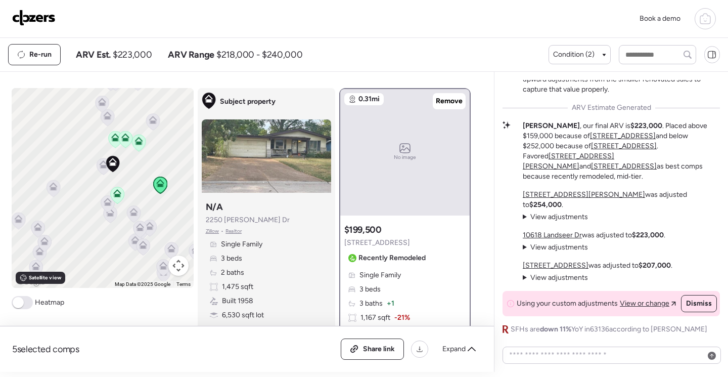
click at [401, 187] on div "No image" at bounding box center [404, 152] width 129 height 126
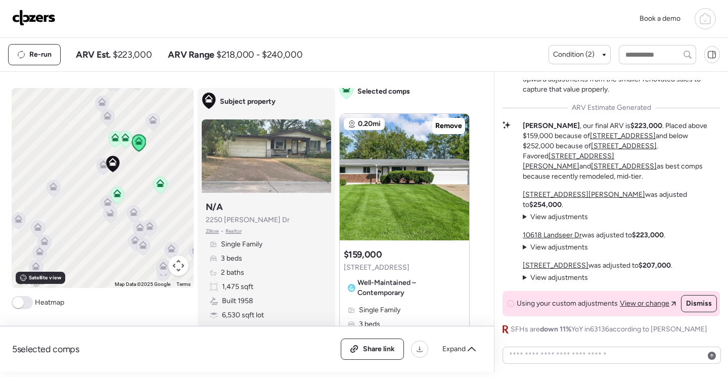
scroll to position [404, 0]
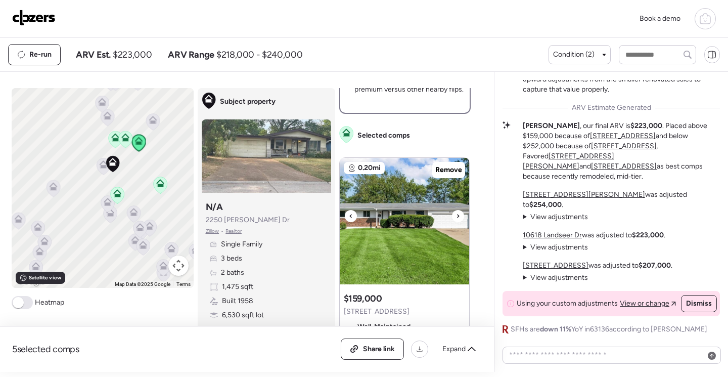
click at [401, 227] on img at bounding box center [404, 221] width 129 height 126
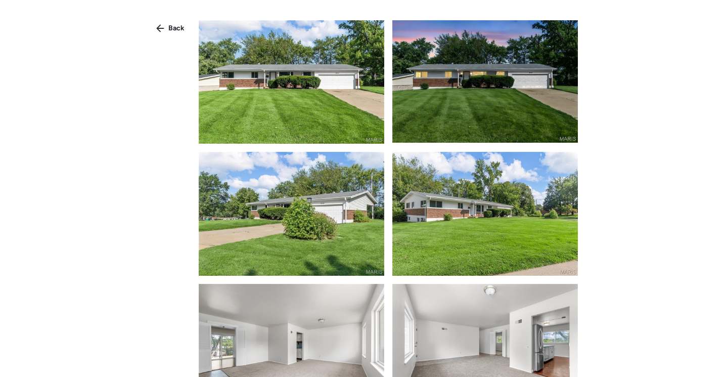
click at [323, 74] on img at bounding box center [292, 81] width 186 height 123
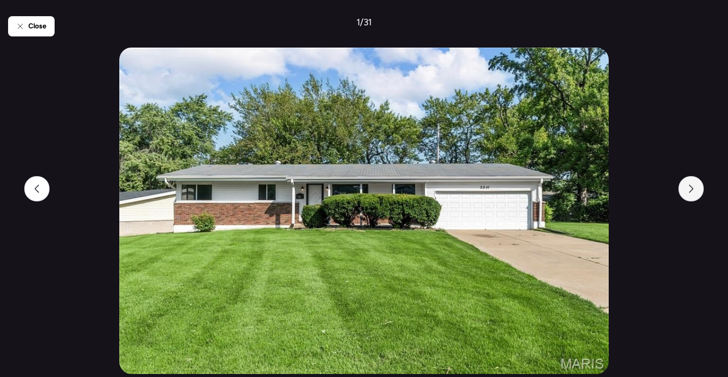
click at [694, 194] on div at bounding box center [690, 188] width 25 height 25
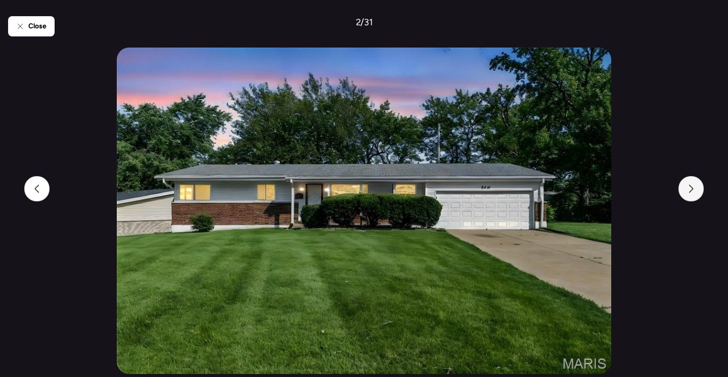
click at [694, 194] on div at bounding box center [690, 188] width 25 height 25
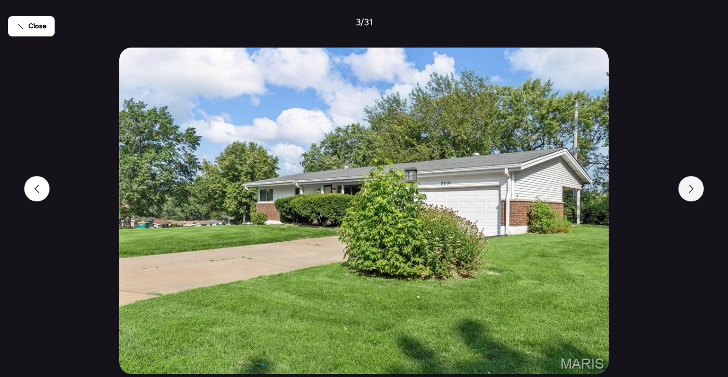
click at [694, 194] on div at bounding box center [690, 188] width 25 height 25
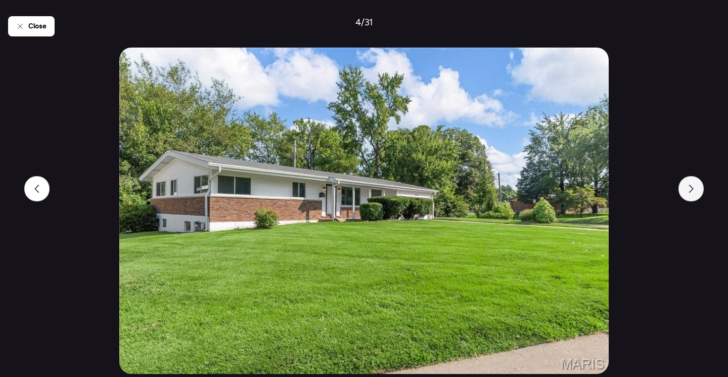
click at [694, 194] on div at bounding box center [690, 188] width 25 height 25
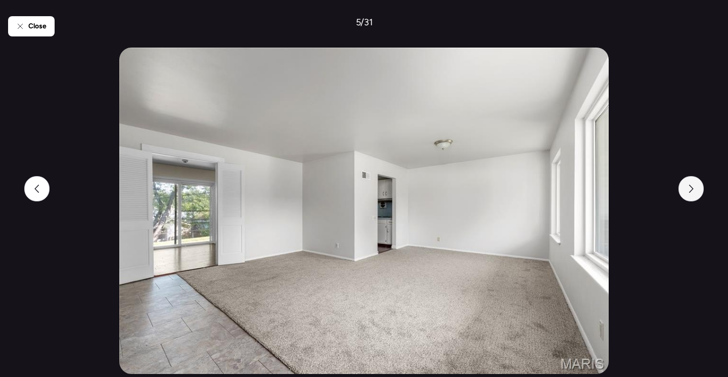
click at [694, 194] on div at bounding box center [690, 188] width 25 height 25
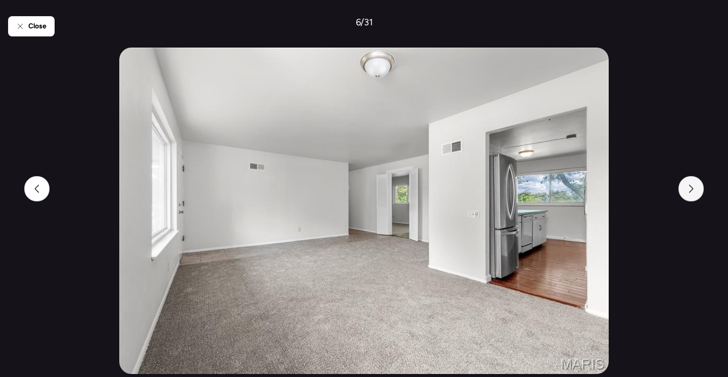
click at [694, 194] on div at bounding box center [690, 188] width 25 height 25
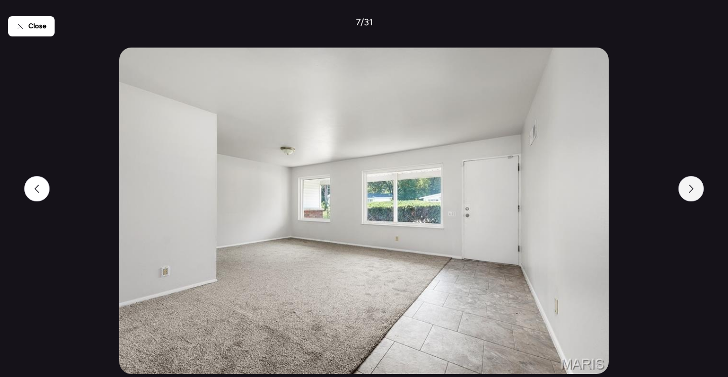
click at [694, 194] on div at bounding box center [690, 188] width 25 height 25
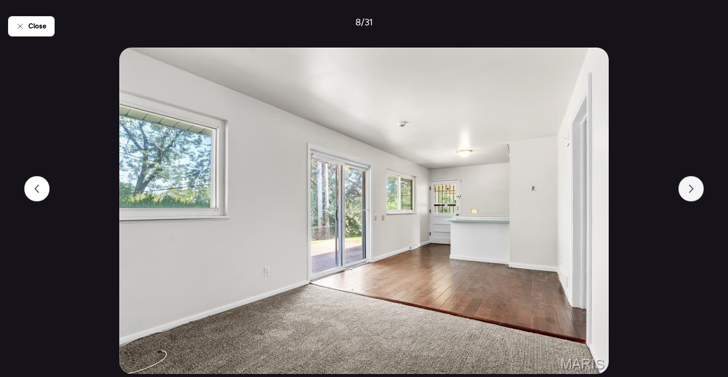
click at [694, 194] on div at bounding box center [690, 188] width 25 height 25
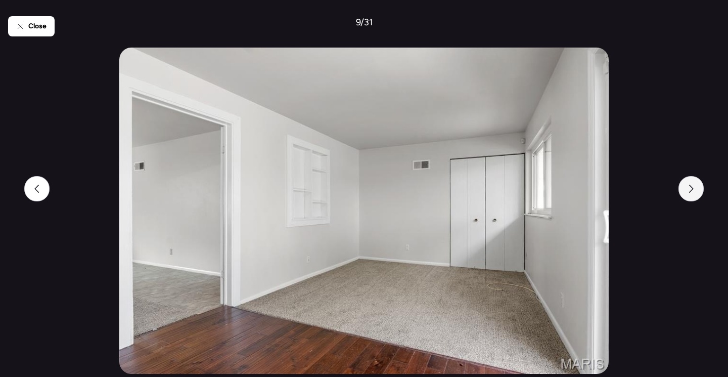
click at [694, 194] on div at bounding box center [690, 188] width 25 height 25
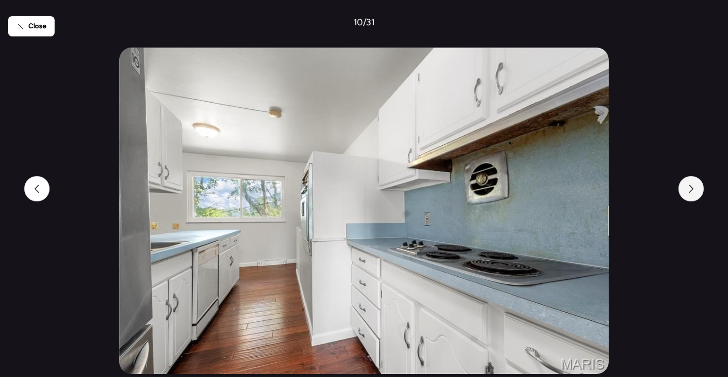
click at [694, 194] on div at bounding box center [690, 188] width 25 height 25
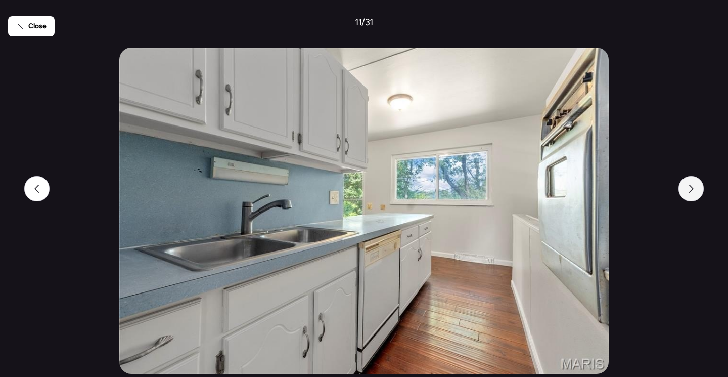
click at [694, 194] on div at bounding box center [690, 188] width 25 height 25
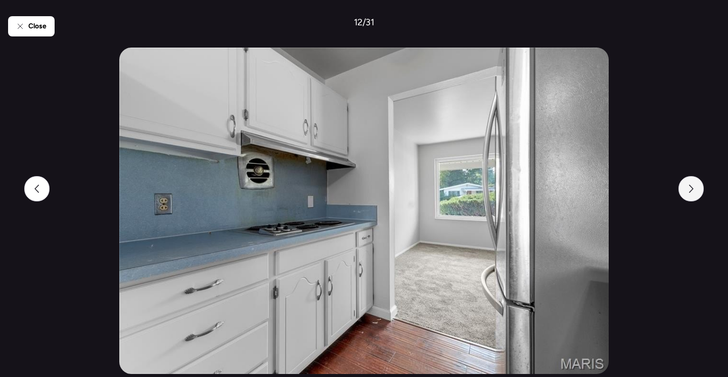
click at [694, 194] on div at bounding box center [690, 188] width 25 height 25
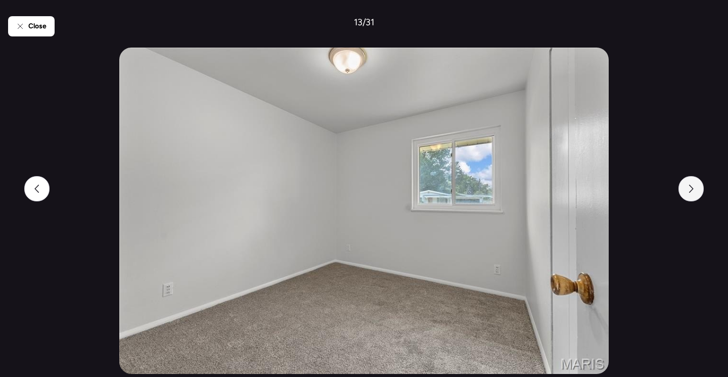
click at [694, 194] on div at bounding box center [690, 188] width 25 height 25
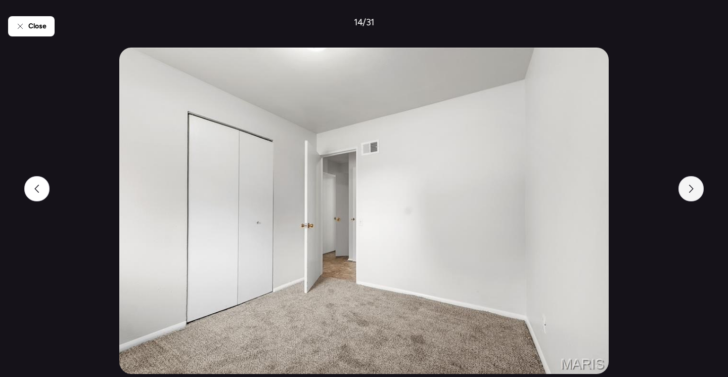
click at [694, 194] on div at bounding box center [690, 188] width 25 height 25
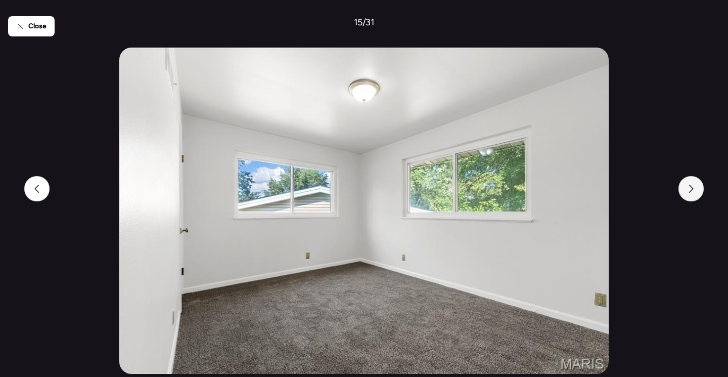
click at [694, 194] on div at bounding box center [690, 188] width 25 height 25
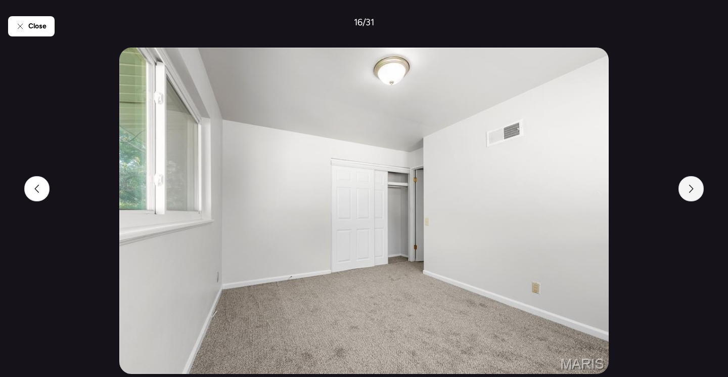
click at [694, 194] on div at bounding box center [690, 188] width 25 height 25
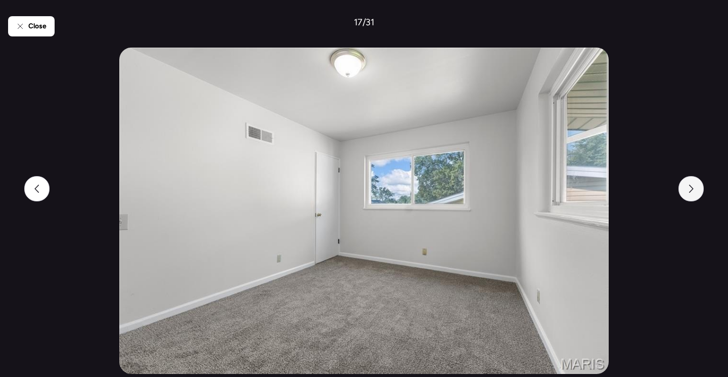
click at [694, 194] on div at bounding box center [690, 188] width 25 height 25
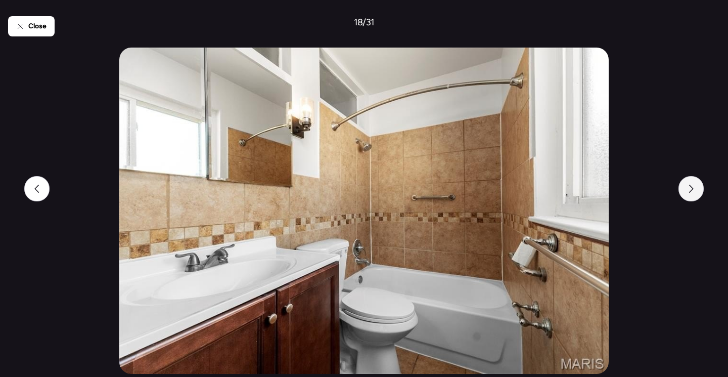
click at [694, 194] on div at bounding box center [690, 188] width 25 height 25
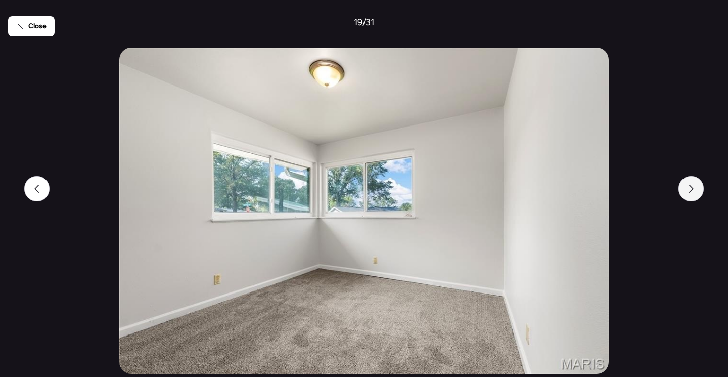
click at [694, 194] on div at bounding box center [690, 188] width 25 height 25
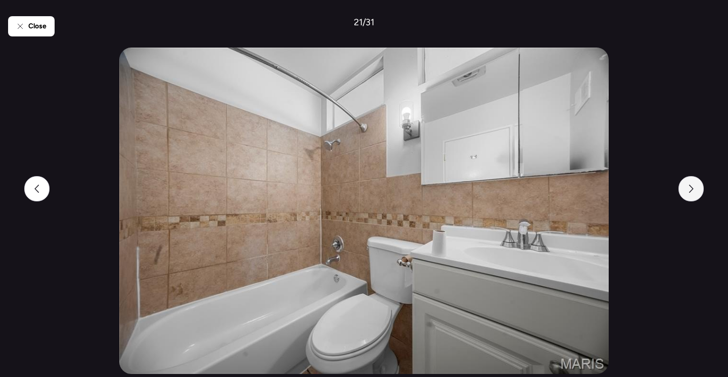
click at [694, 194] on div at bounding box center [690, 188] width 25 height 25
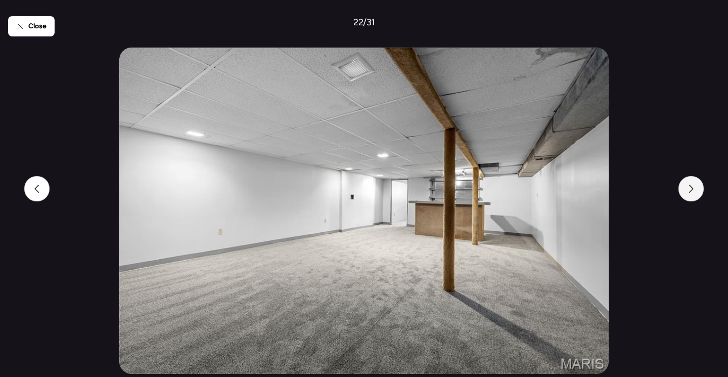
click at [694, 194] on div at bounding box center [690, 188] width 25 height 25
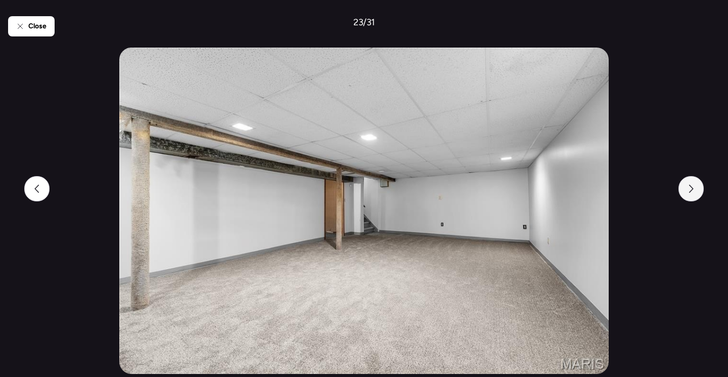
click at [694, 194] on div at bounding box center [690, 188] width 25 height 25
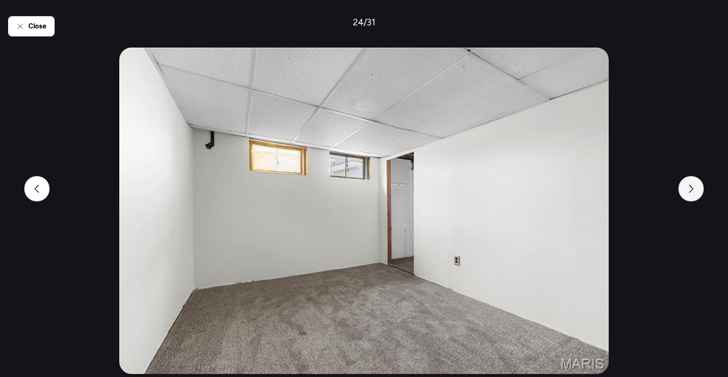
click at [694, 194] on div at bounding box center [690, 188] width 25 height 25
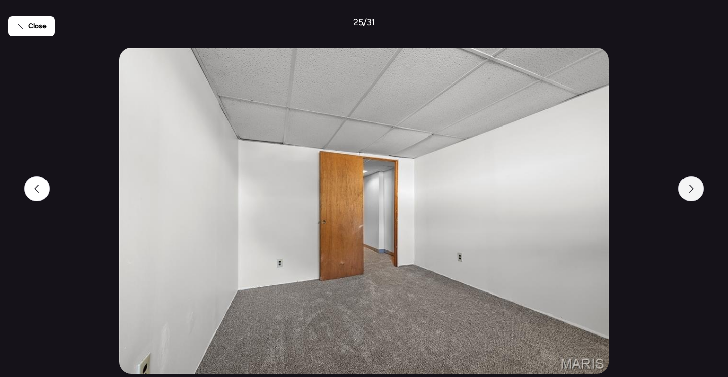
click at [694, 194] on div at bounding box center [690, 188] width 25 height 25
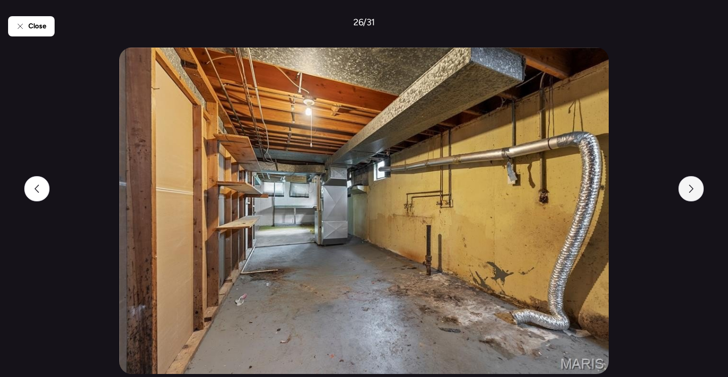
click at [694, 194] on div at bounding box center [690, 188] width 25 height 25
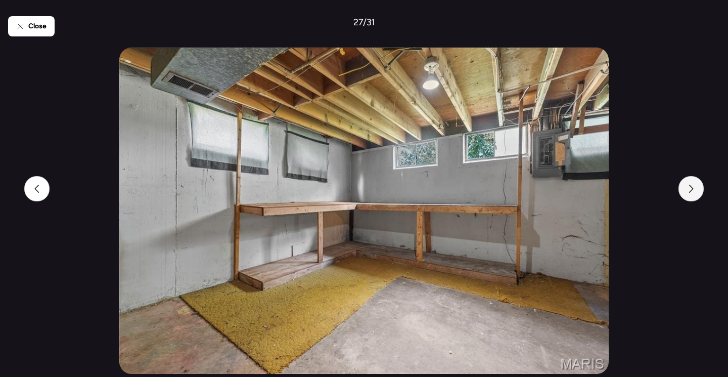
click at [694, 194] on div at bounding box center [690, 188] width 25 height 25
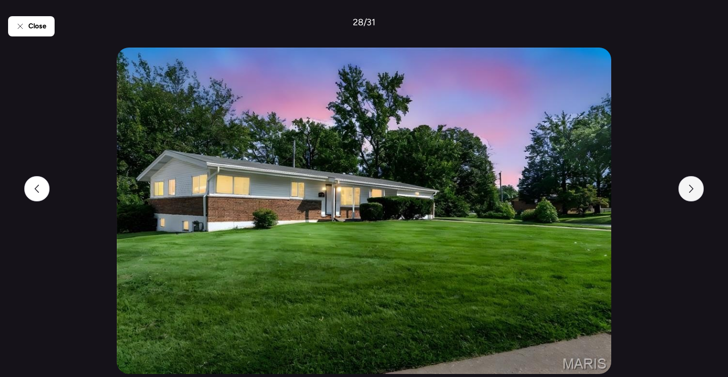
click at [694, 194] on div at bounding box center [690, 188] width 25 height 25
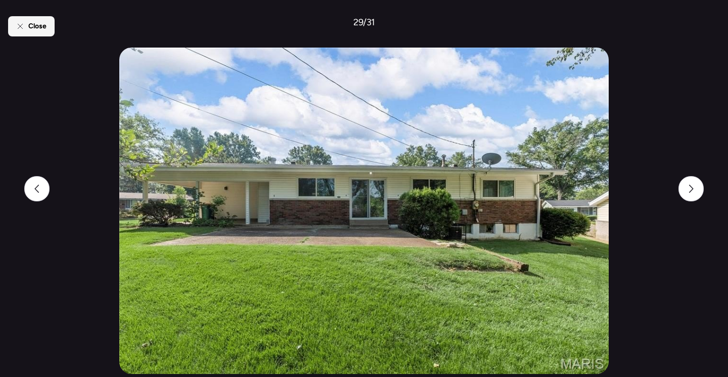
click at [33, 26] on span "Close" at bounding box center [37, 26] width 18 height 10
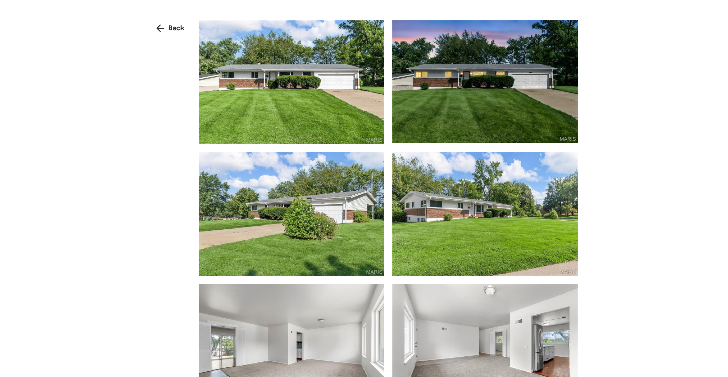
click at [174, 37] on div "Back" at bounding box center [364, 206] width 728 height 413
click at [172, 30] on span "Back" at bounding box center [176, 28] width 16 height 10
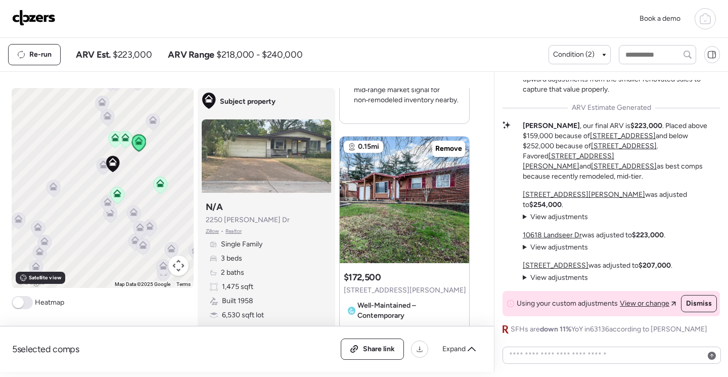
scroll to position [859, 0]
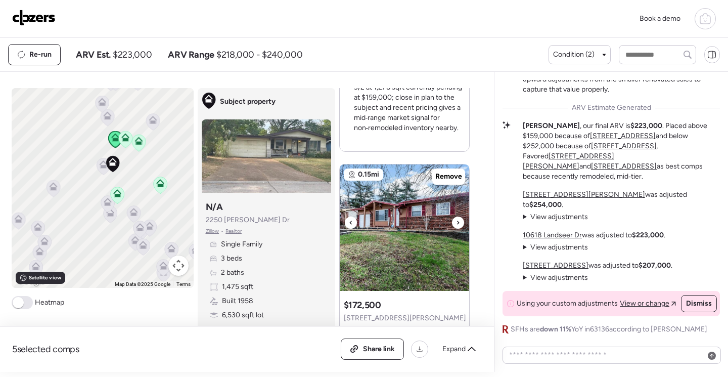
click at [423, 222] on img at bounding box center [404, 227] width 129 height 126
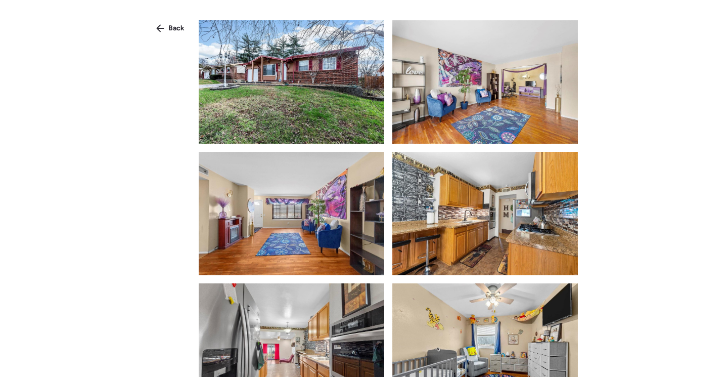
click at [334, 108] on img at bounding box center [292, 81] width 186 height 123
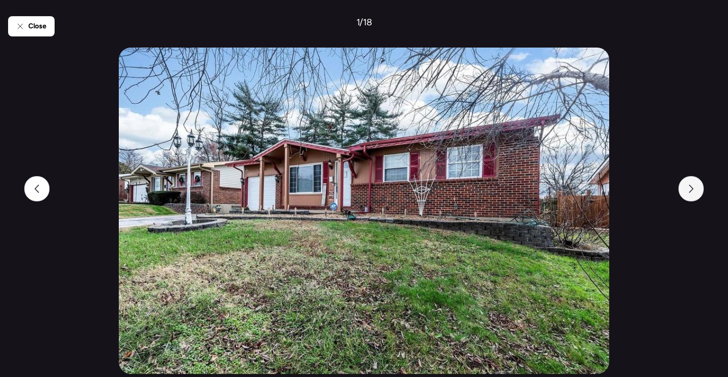
click at [689, 186] on icon at bounding box center [691, 189] width 8 height 8
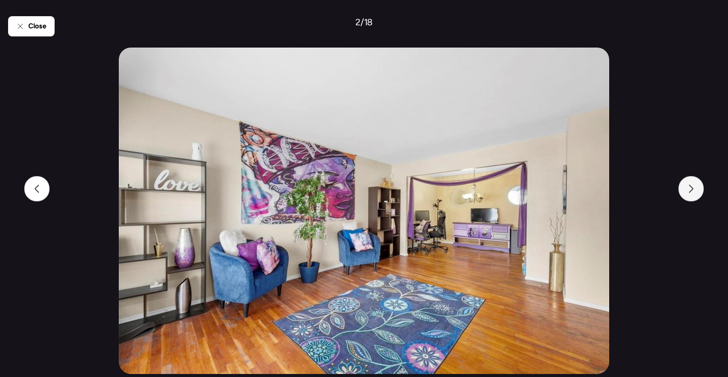
click at [689, 187] on icon at bounding box center [691, 189] width 8 height 8
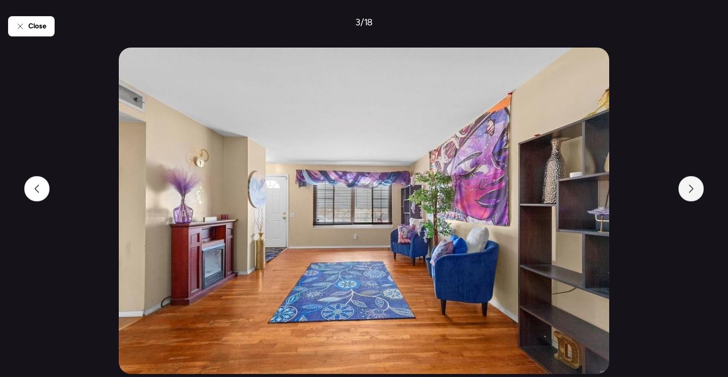
click at [689, 187] on icon at bounding box center [691, 189] width 8 height 8
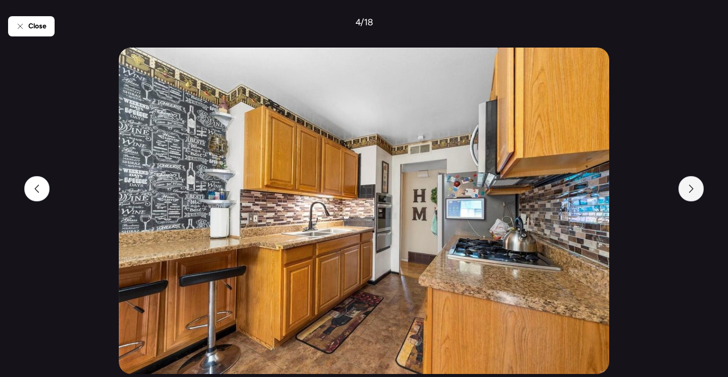
click at [688, 187] on icon at bounding box center [691, 189] width 8 height 8
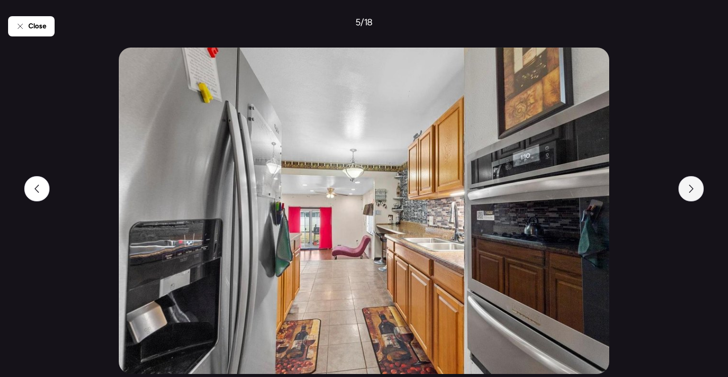
click at [688, 187] on icon at bounding box center [691, 189] width 8 height 8
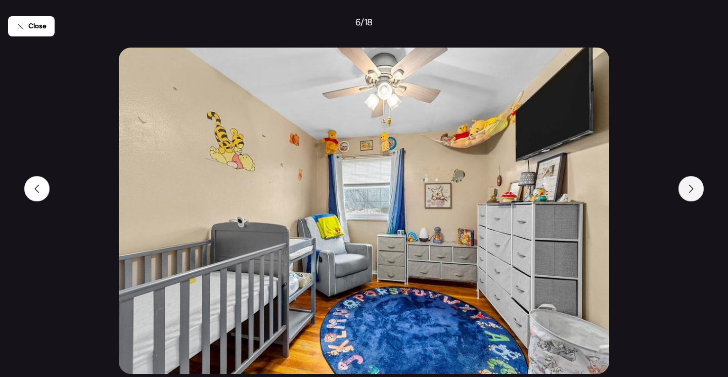
click at [688, 187] on icon at bounding box center [691, 189] width 8 height 8
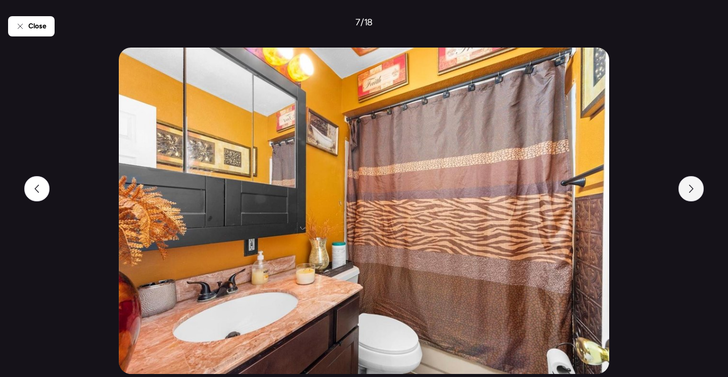
click at [688, 187] on icon at bounding box center [691, 189] width 8 height 8
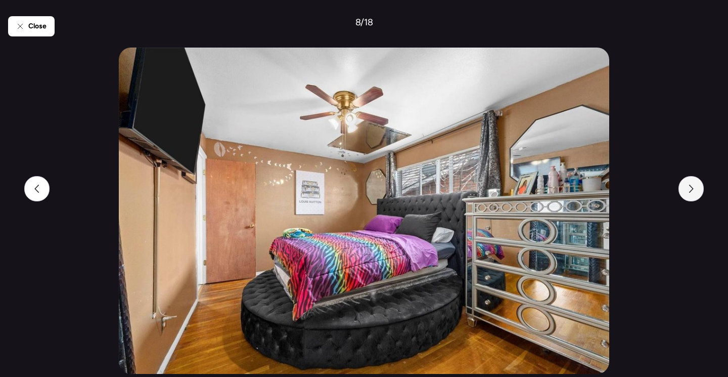
click at [689, 187] on icon at bounding box center [691, 189] width 8 height 8
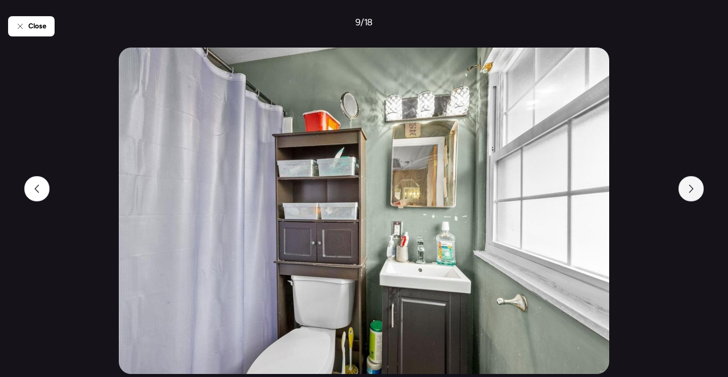
click at [689, 187] on icon at bounding box center [691, 189] width 8 height 8
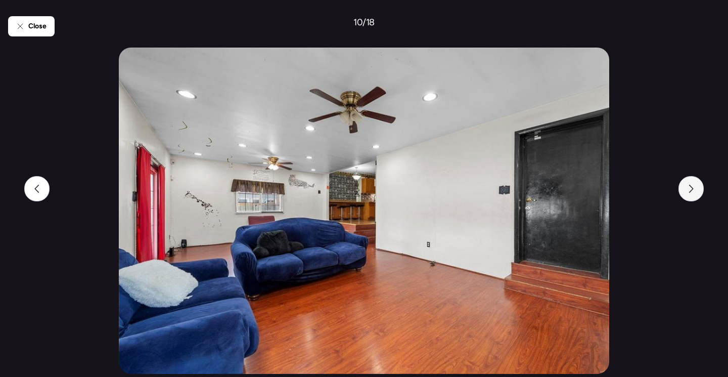
click at [689, 187] on icon at bounding box center [691, 189] width 8 height 8
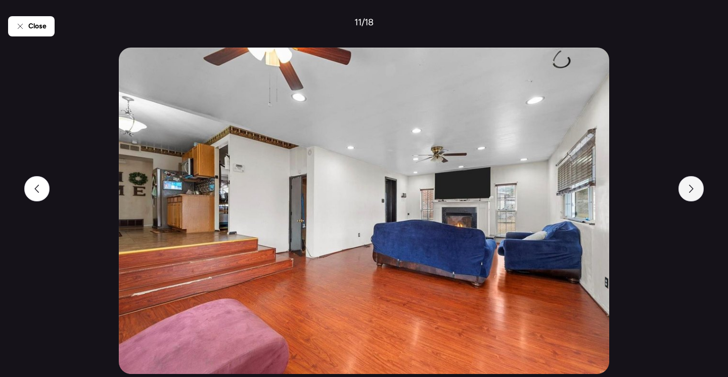
click at [689, 187] on icon at bounding box center [691, 189] width 8 height 8
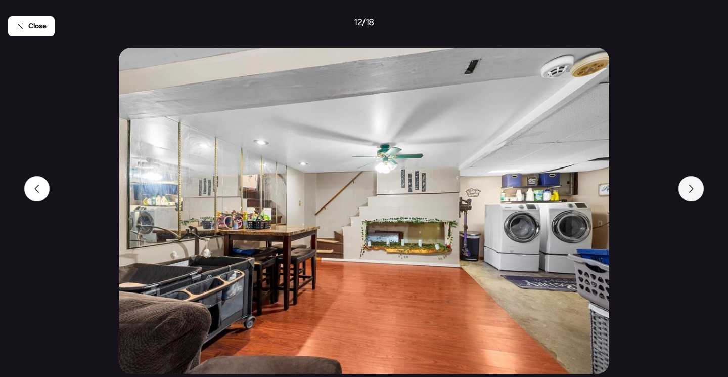
click at [689, 187] on icon at bounding box center [691, 189] width 8 height 8
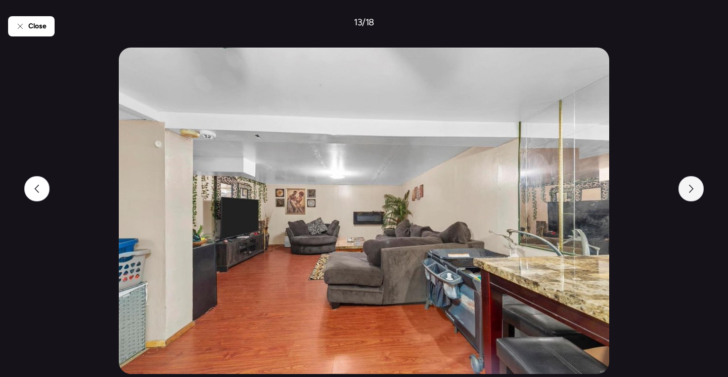
click at [689, 187] on icon at bounding box center [691, 189] width 8 height 8
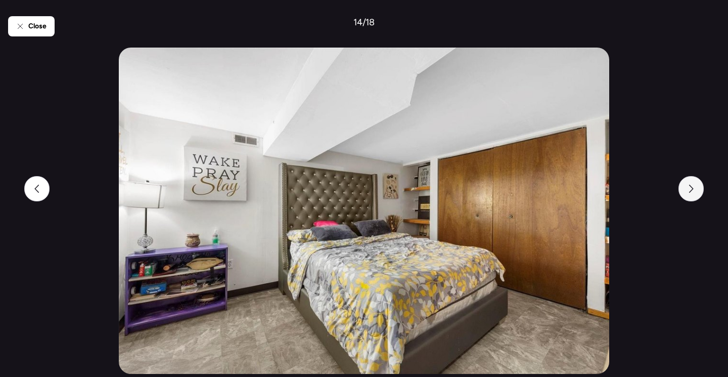
click at [689, 187] on icon at bounding box center [691, 189] width 8 height 8
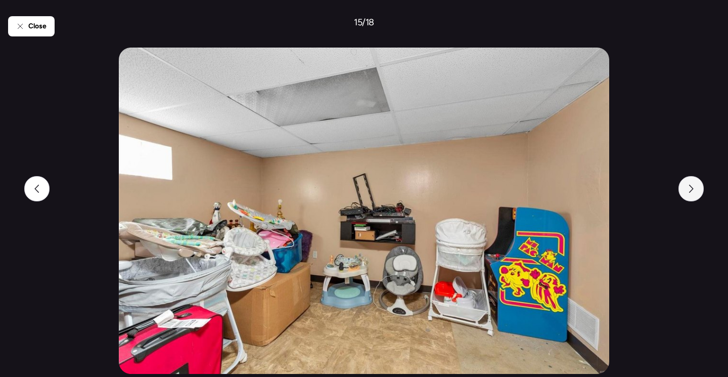
click at [689, 187] on icon at bounding box center [691, 189] width 8 height 8
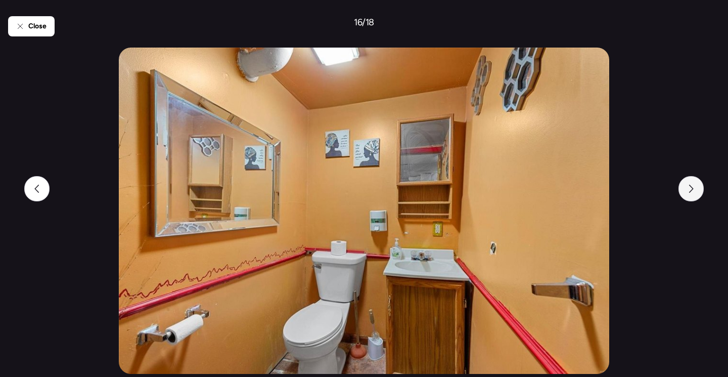
click at [689, 187] on icon at bounding box center [691, 189] width 8 height 8
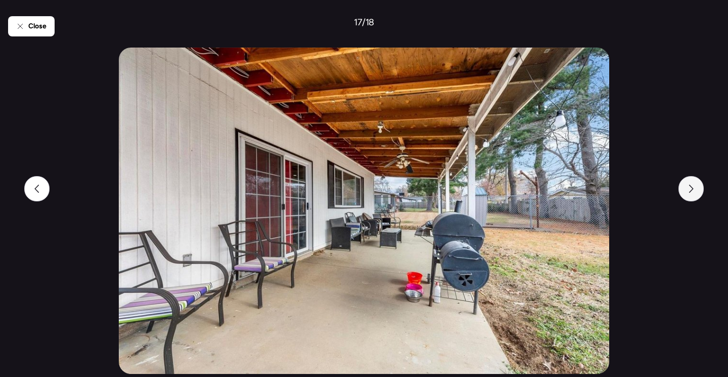
click at [689, 187] on icon at bounding box center [691, 189] width 8 height 8
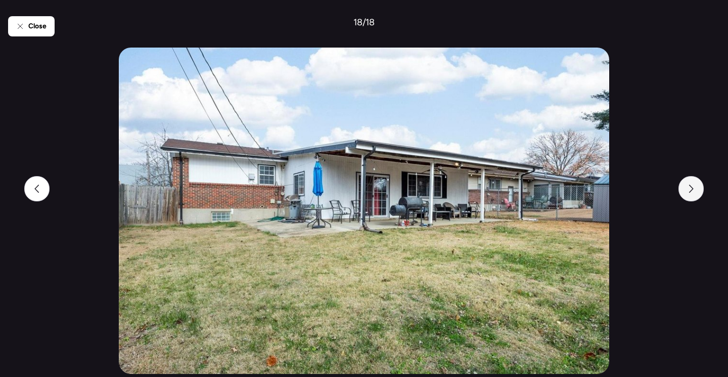
click at [689, 187] on icon at bounding box center [691, 189] width 8 height 8
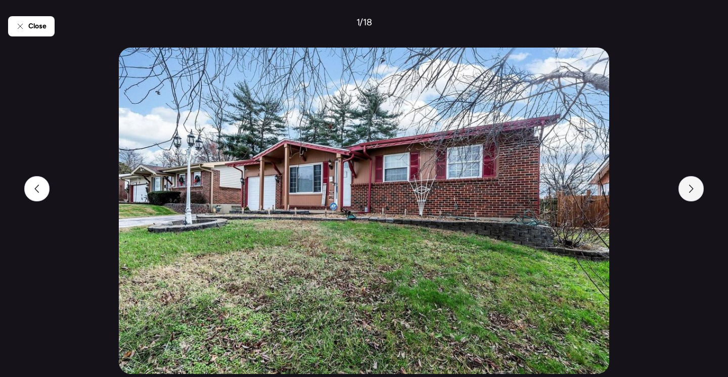
click at [689, 187] on icon at bounding box center [691, 189] width 8 height 8
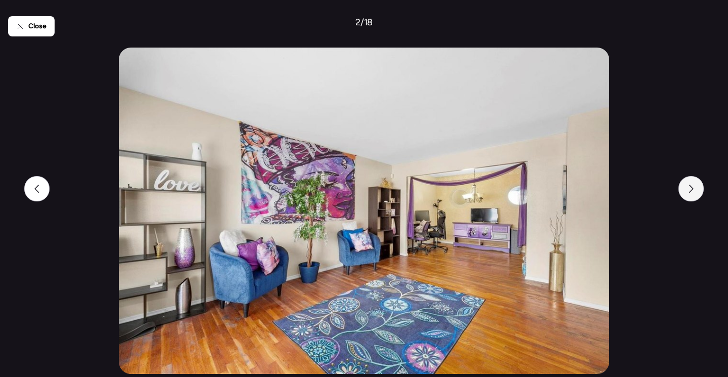
click at [689, 187] on icon at bounding box center [691, 189] width 8 height 8
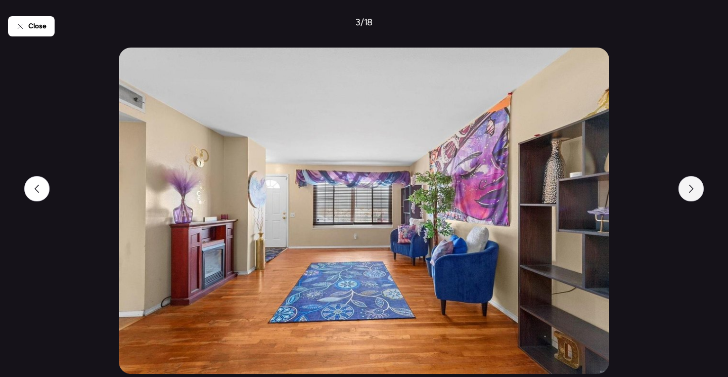
click at [689, 187] on icon at bounding box center [691, 189] width 8 height 8
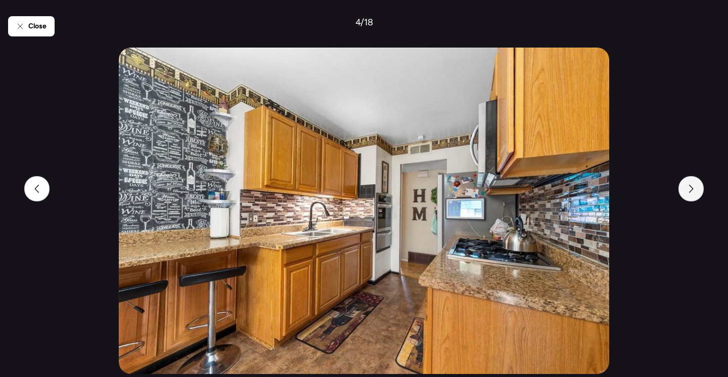
click at [689, 187] on icon at bounding box center [691, 189] width 8 height 8
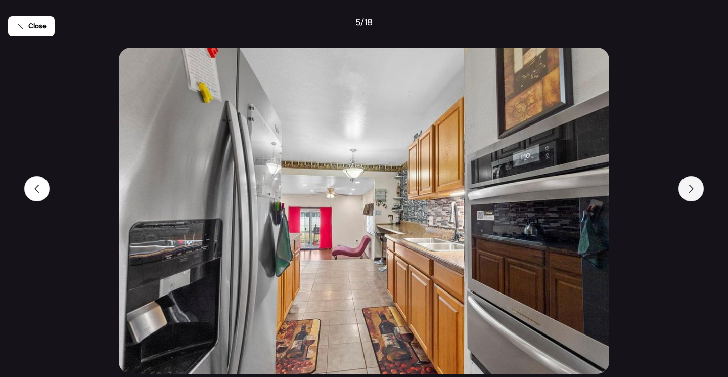
click at [689, 187] on icon at bounding box center [691, 189] width 8 height 8
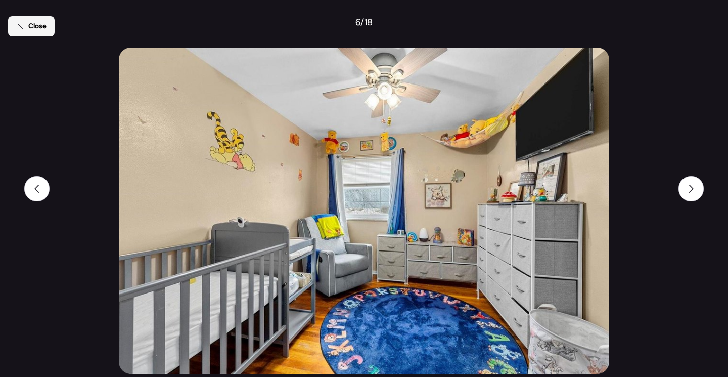
click at [35, 24] on span "Close" at bounding box center [37, 26] width 18 height 10
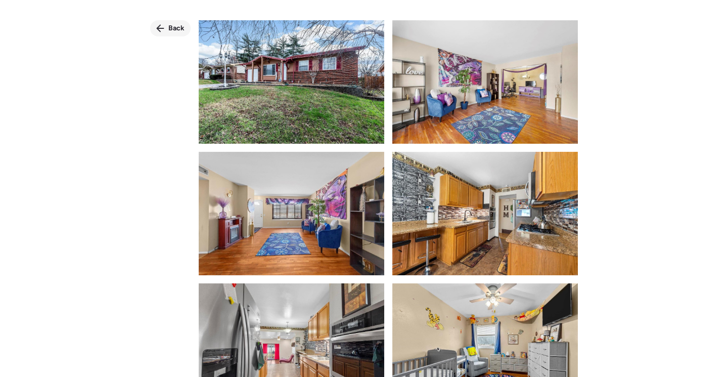
click at [163, 29] on icon at bounding box center [161, 29] width 8 height 8
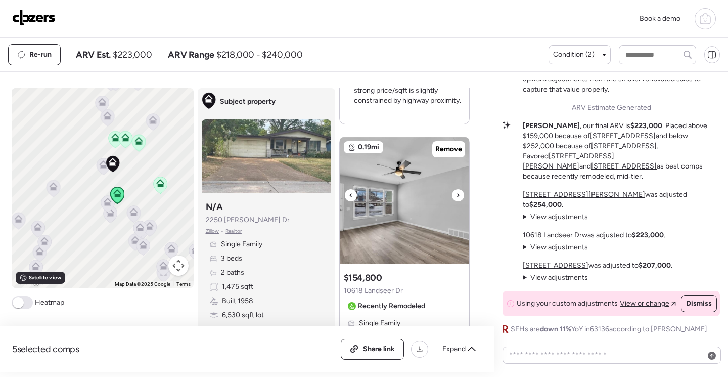
scroll to position [1871, 0]
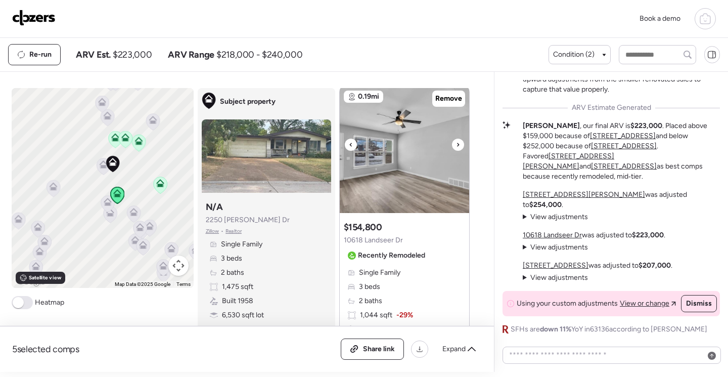
click at [419, 178] on img at bounding box center [404, 149] width 129 height 126
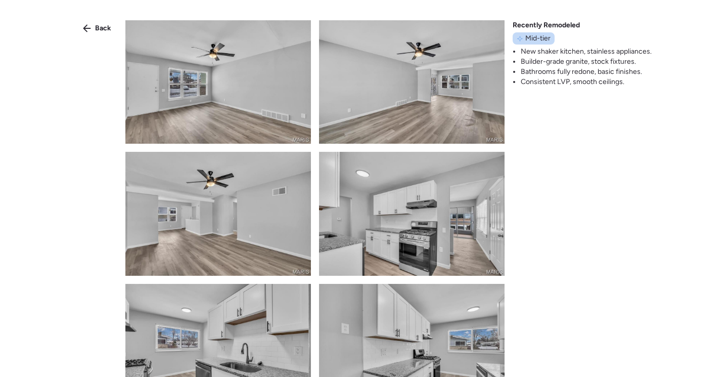
click at [283, 107] on img at bounding box center [218, 81] width 186 height 123
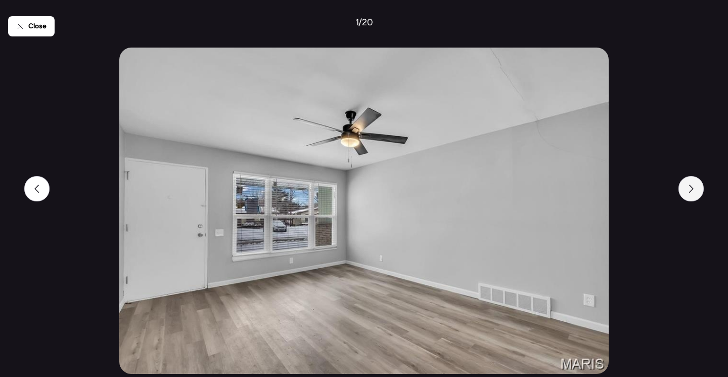
click at [699, 187] on div at bounding box center [690, 188] width 25 height 25
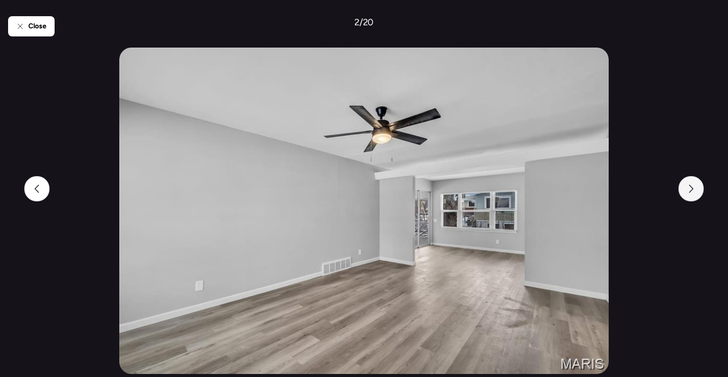
click at [698, 187] on div at bounding box center [690, 188] width 25 height 25
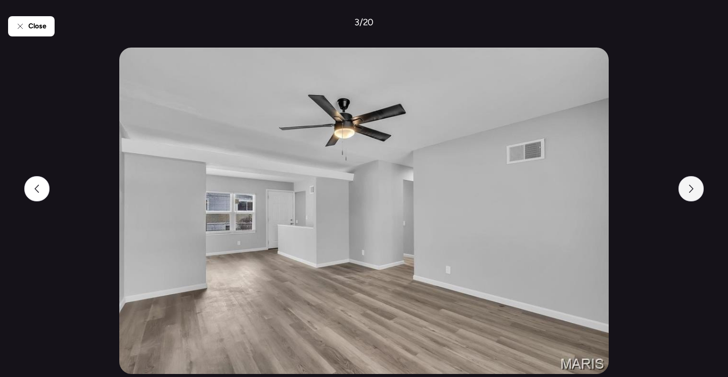
click at [698, 187] on div at bounding box center [690, 188] width 25 height 25
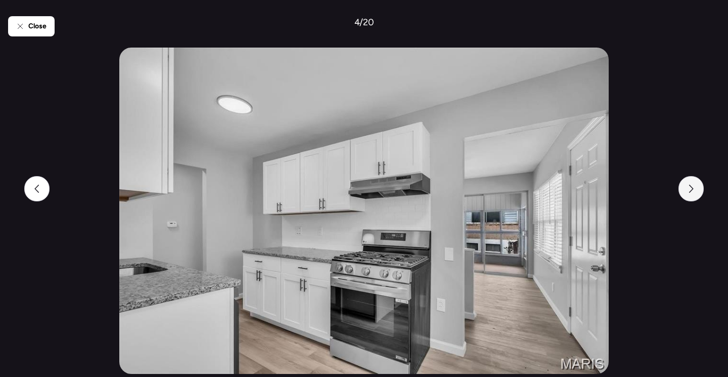
click at [698, 187] on div at bounding box center [690, 188] width 25 height 25
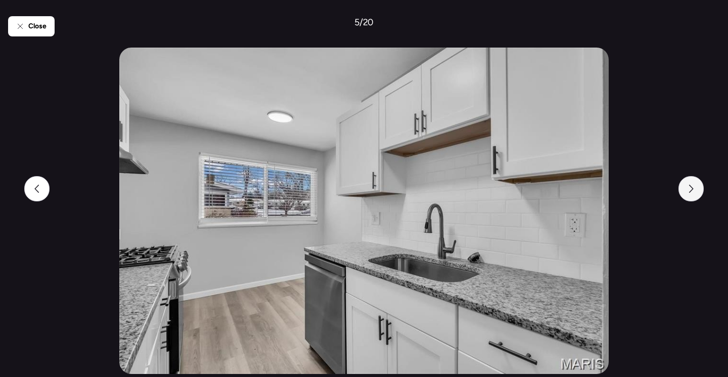
click at [698, 187] on div at bounding box center [690, 188] width 25 height 25
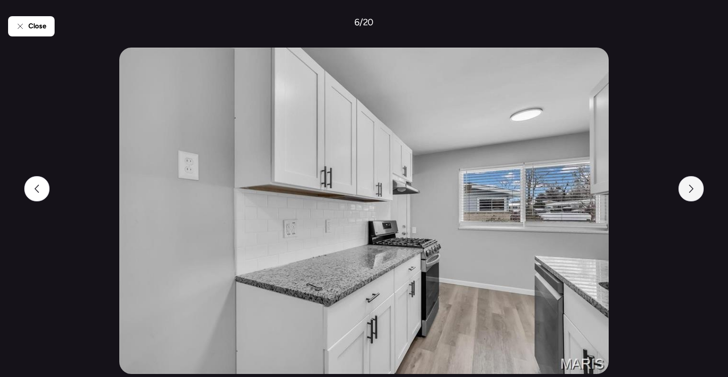
click at [698, 187] on div at bounding box center [690, 188] width 25 height 25
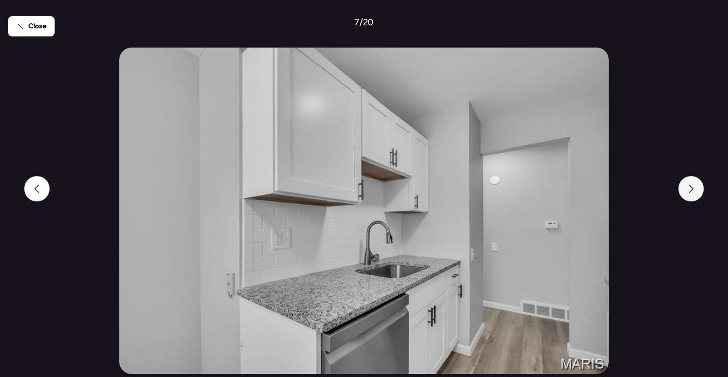
click at [698, 187] on div at bounding box center [690, 188] width 25 height 25
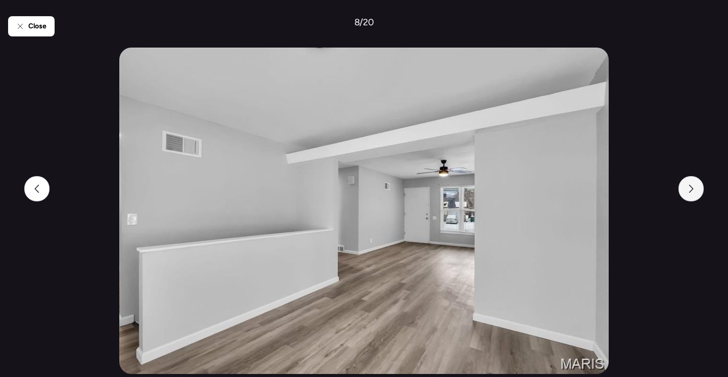
click at [698, 187] on div at bounding box center [690, 188] width 25 height 25
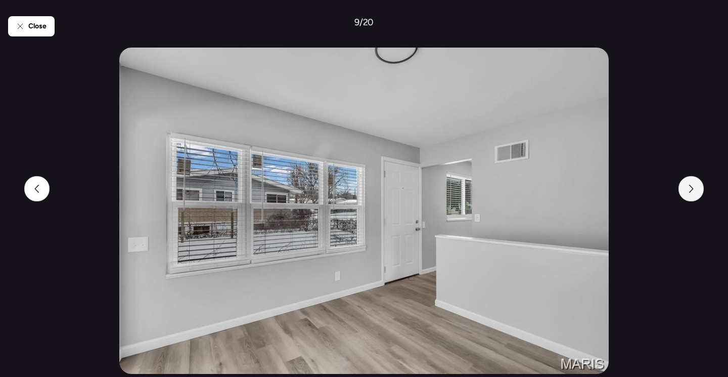
click at [698, 187] on div at bounding box center [690, 188] width 25 height 25
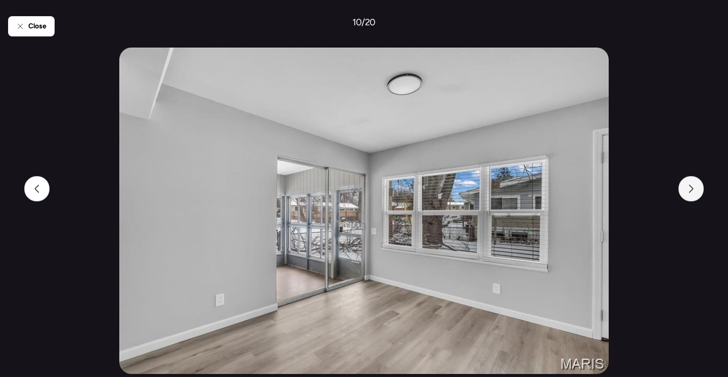
click at [698, 187] on div at bounding box center [690, 188] width 25 height 25
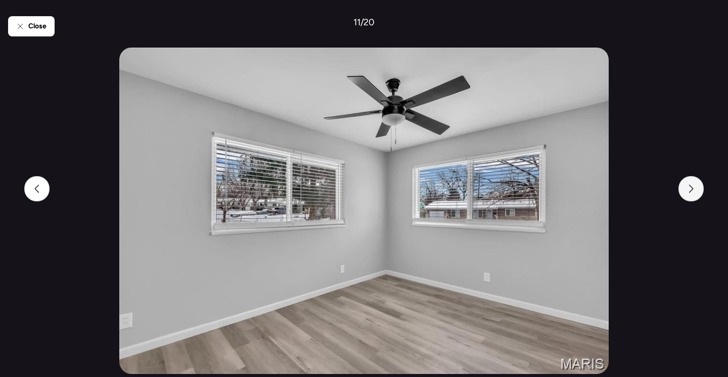
click at [698, 187] on div at bounding box center [690, 188] width 25 height 25
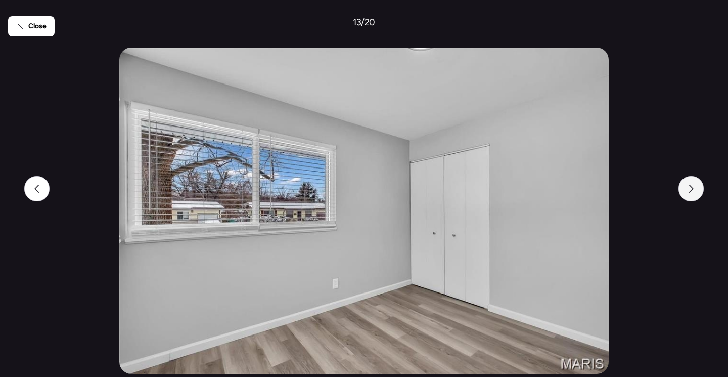
click at [698, 187] on div at bounding box center [690, 188] width 25 height 25
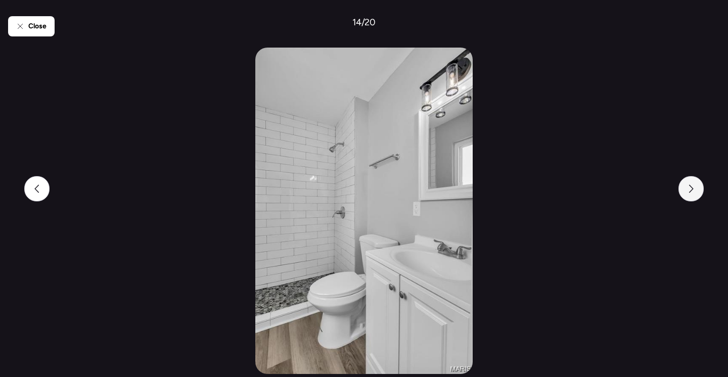
click at [698, 187] on div at bounding box center [690, 188] width 25 height 25
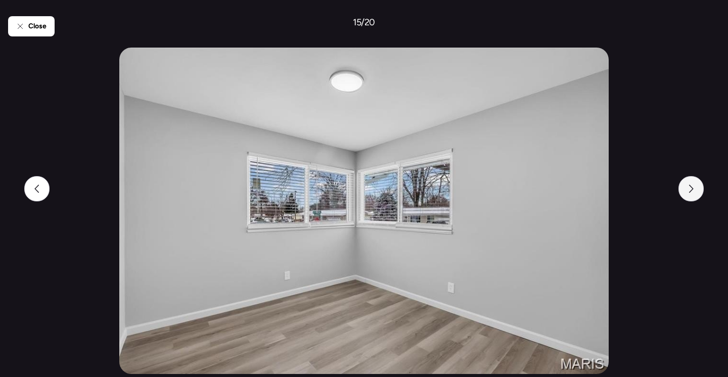
click at [698, 187] on div at bounding box center [690, 188] width 25 height 25
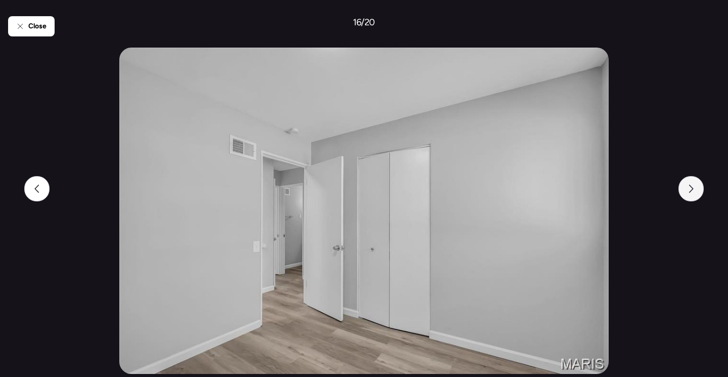
click at [698, 187] on div at bounding box center [690, 188] width 25 height 25
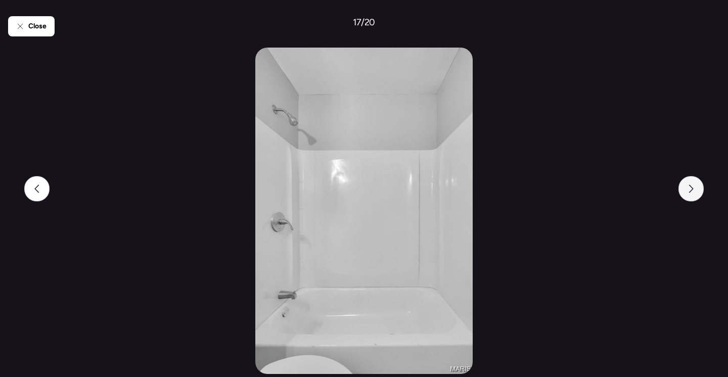
click at [698, 187] on div at bounding box center [690, 188] width 25 height 25
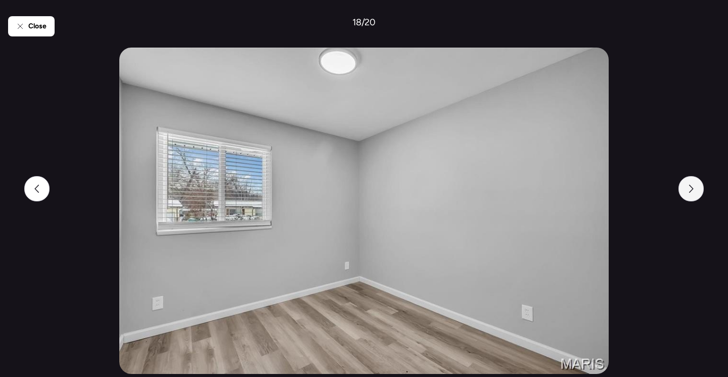
click at [698, 187] on div at bounding box center [690, 188] width 25 height 25
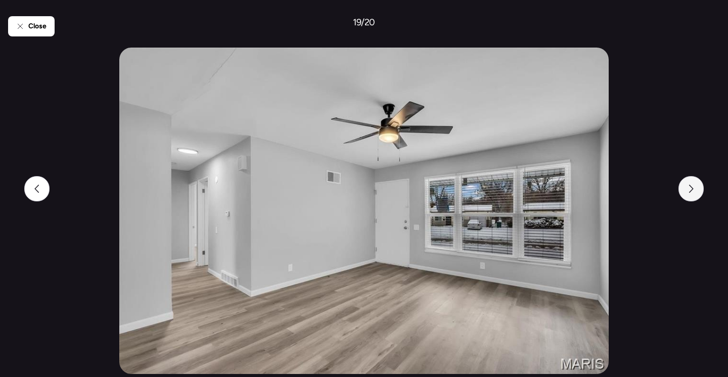
click at [698, 187] on div at bounding box center [690, 188] width 25 height 25
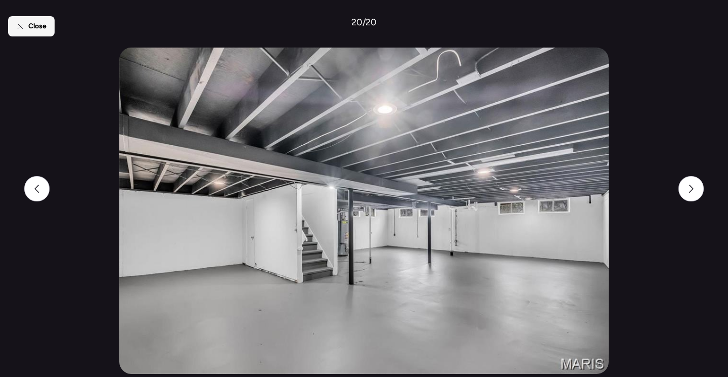
click at [33, 27] on span "Close" at bounding box center [37, 26] width 18 height 10
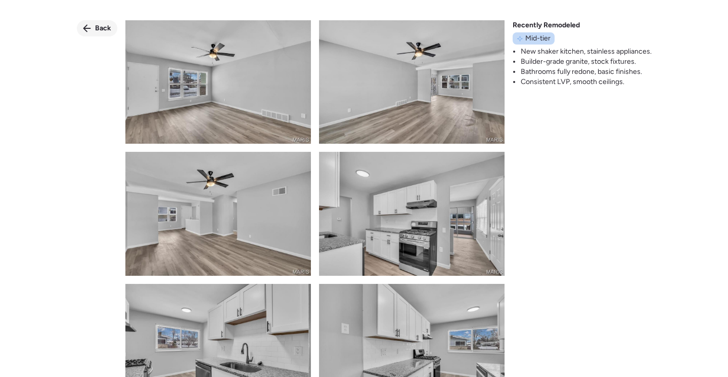
click at [100, 31] on span "Back" at bounding box center [103, 28] width 16 height 10
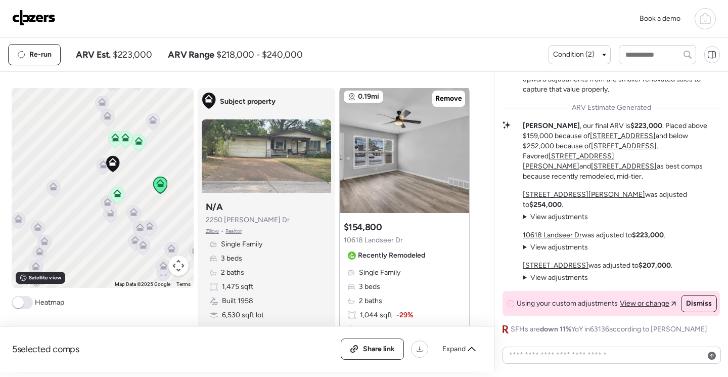
click at [135, 143] on icon at bounding box center [138, 142] width 7 height 3
click at [132, 213] on icon at bounding box center [133, 212] width 8 height 8
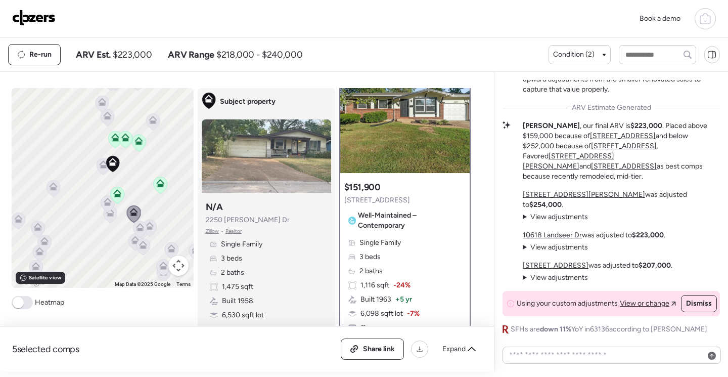
scroll to position [0, 0]
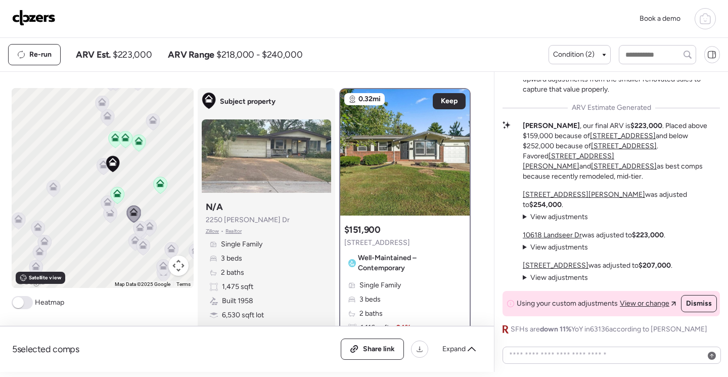
click at [111, 169] on icon at bounding box center [113, 163] width 14 height 17
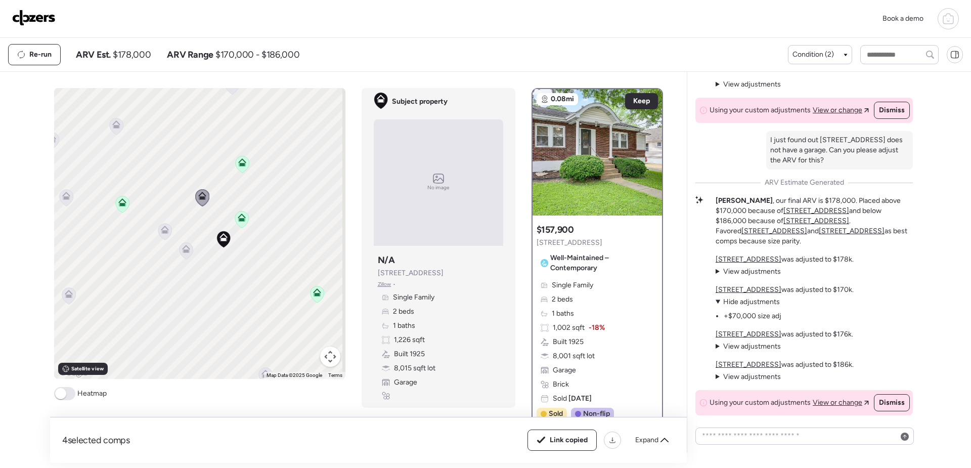
scroll to position [-520, 0]
